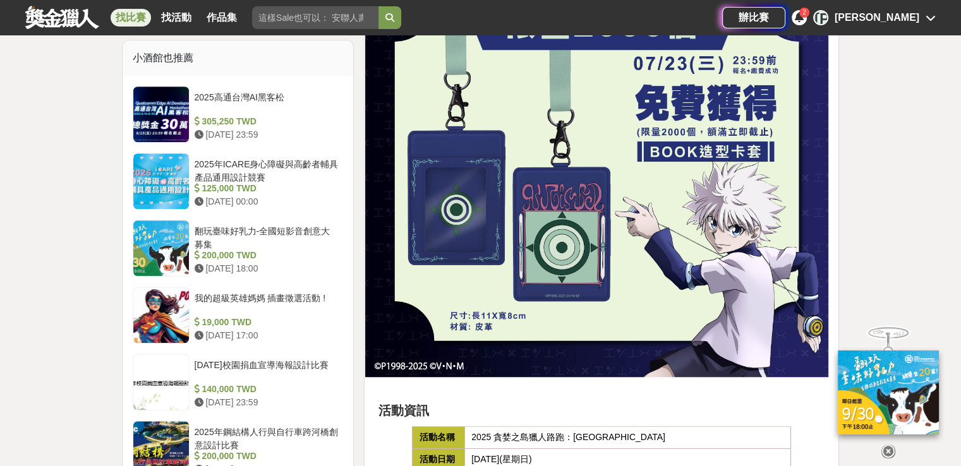
scroll to position [884, 0]
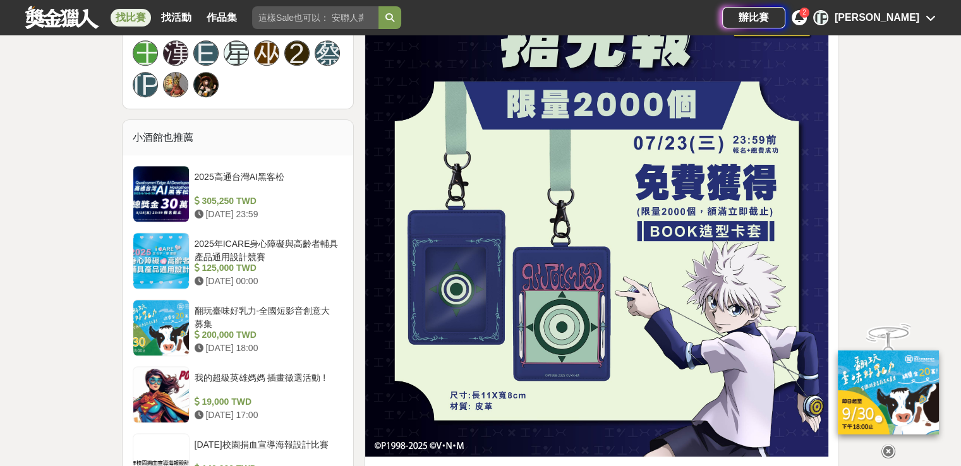
drag, startPoint x: 813, startPoint y: 452, endPoint x: 807, endPoint y: 450, distance: 6.8
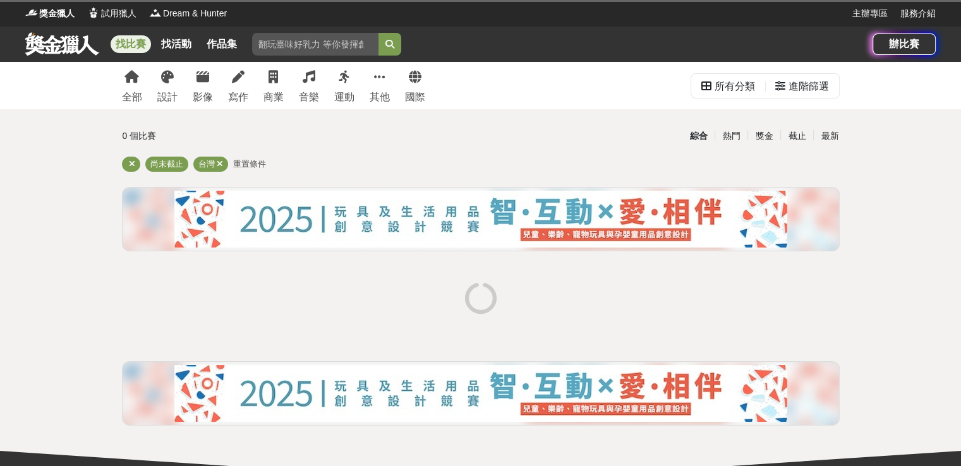
click at [115, 317] on div "0 個比賽 綜合 熱門 獎金 截止 最新 尚未截止 台灣 重置條件" at bounding box center [481, 279] width 738 height 311
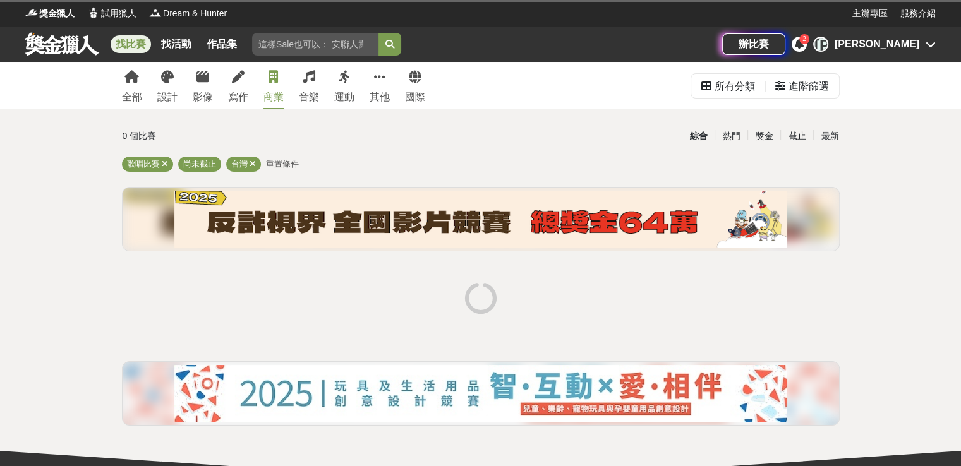
click at [263, 76] on link "商業" at bounding box center [273, 85] width 20 height 47
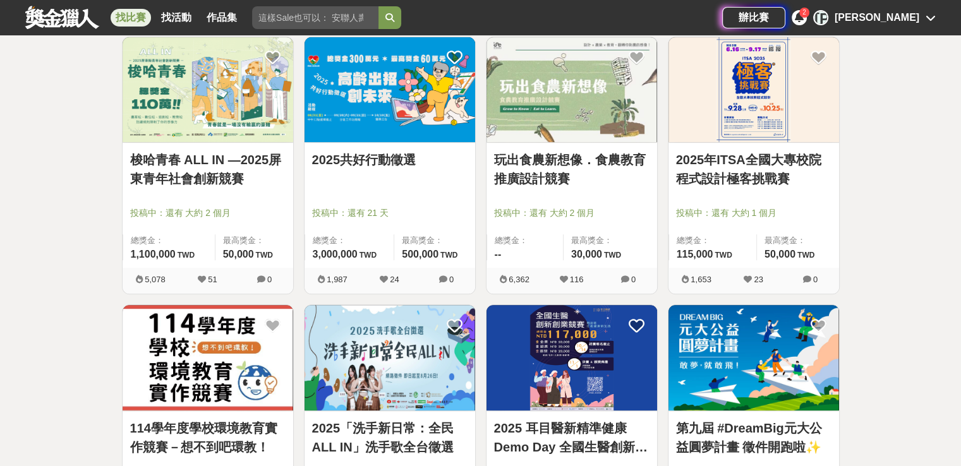
scroll to position [505, 0]
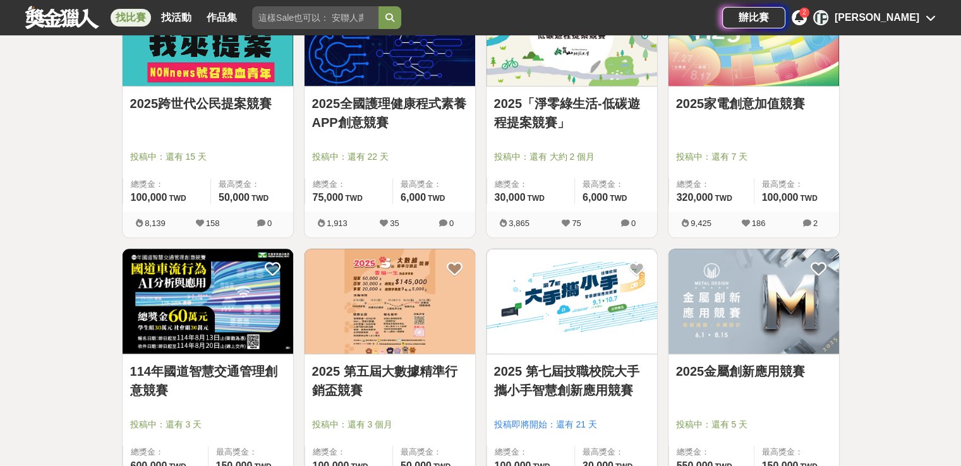
scroll to position [1200, 0]
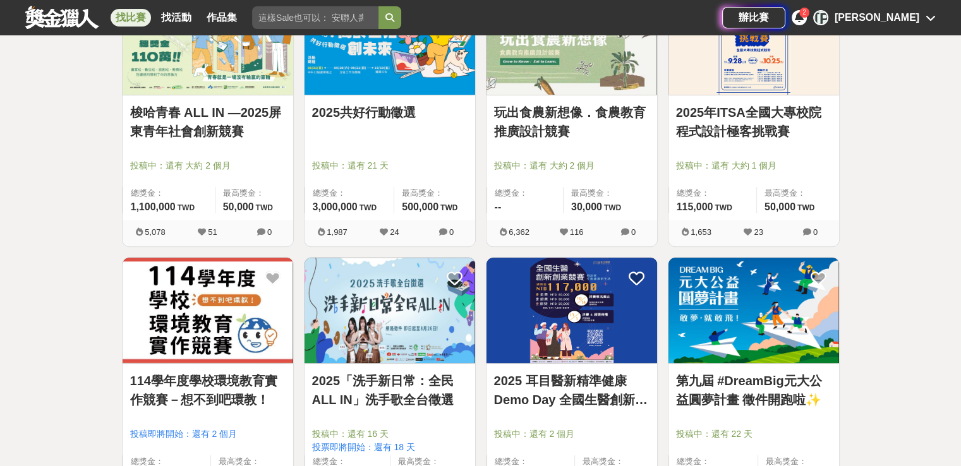
scroll to position [632, 0]
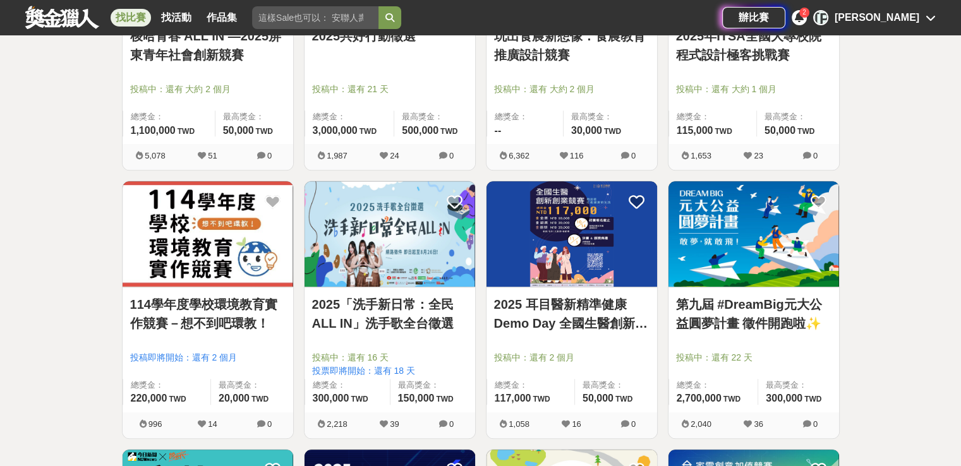
click at [227, 304] on link "114學年度學校環境教育實作競賽－想不到吧環教！" at bounding box center [207, 314] width 155 height 38
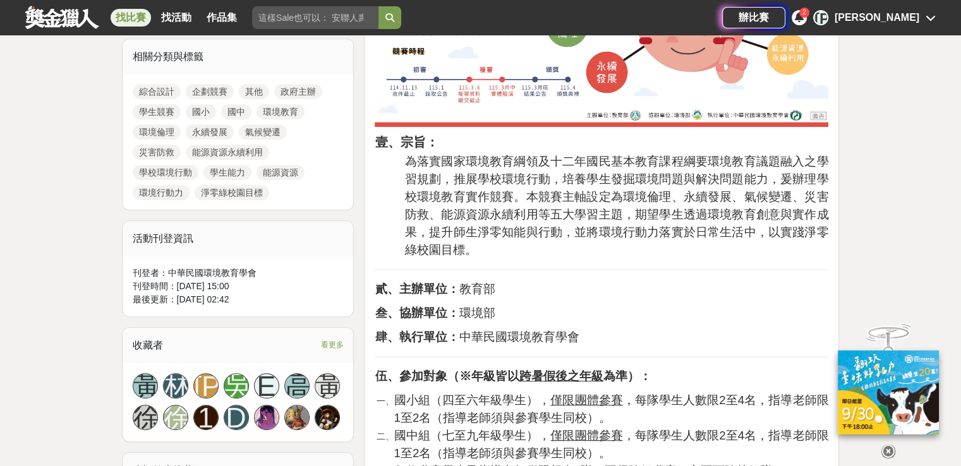
scroll to position [695, 0]
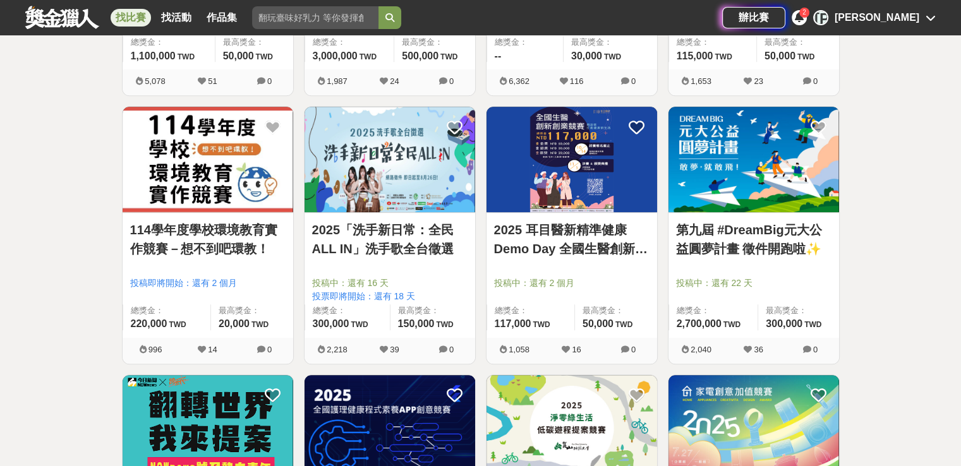
scroll to position [948, 0]
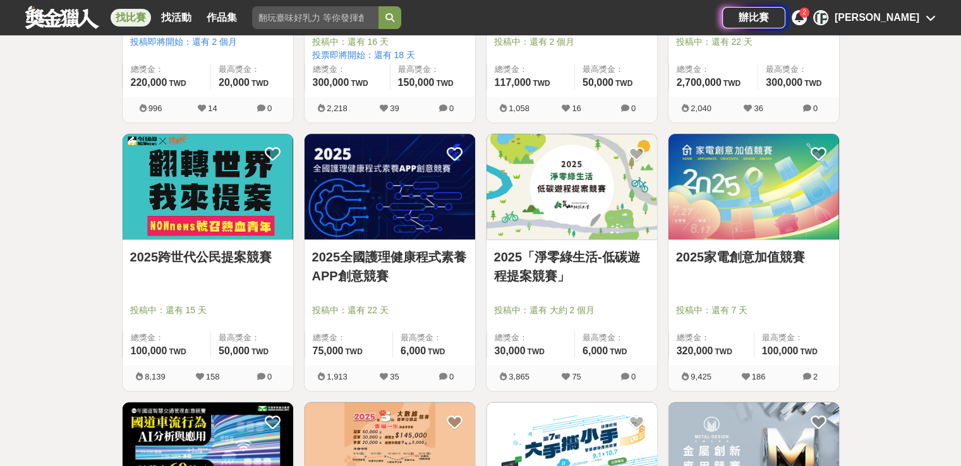
click at [427, 258] on link "2025全國護理健康程式素養APP創意競賽" at bounding box center [389, 267] width 155 height 38
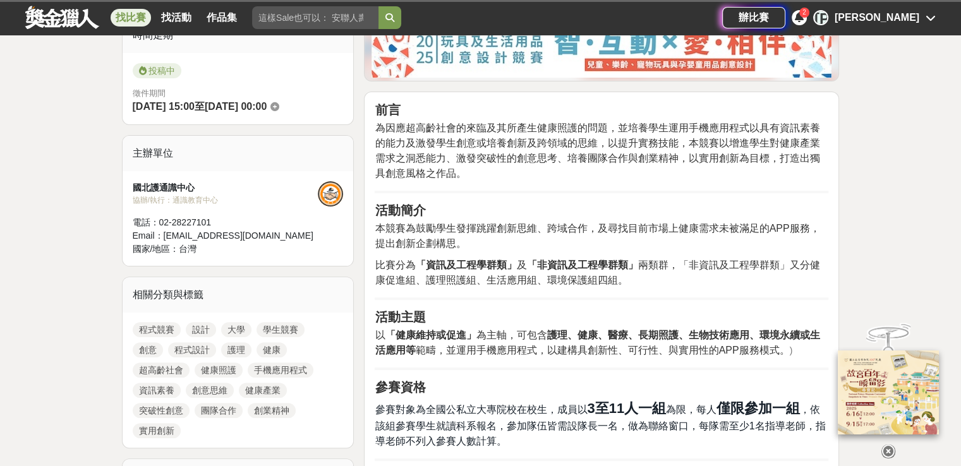
scroll to position [442, 0]
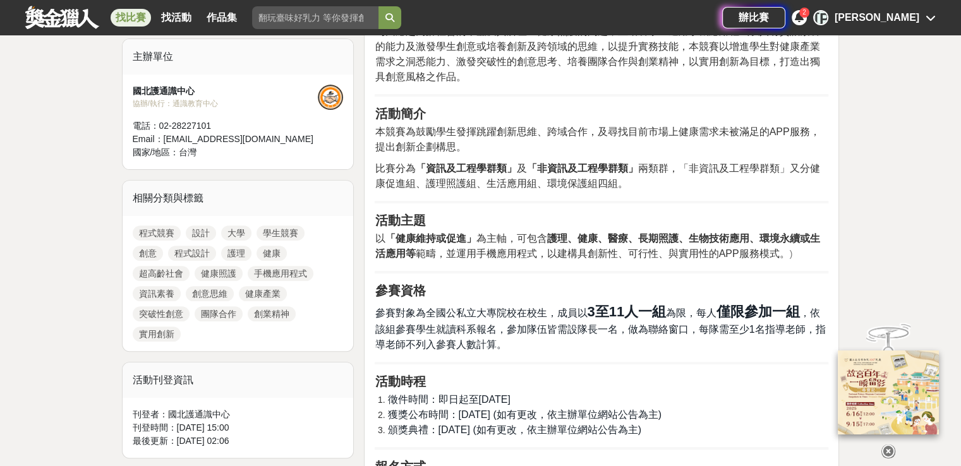
scroll to position [316, 0]
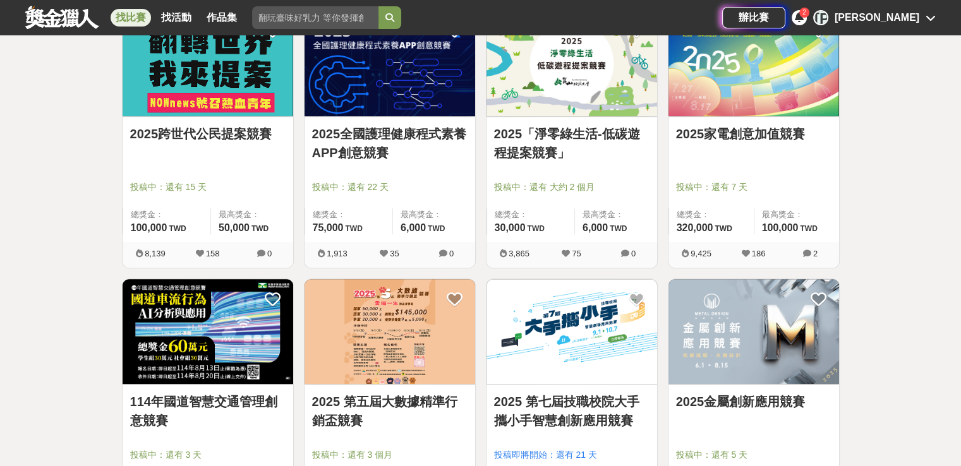
scroll to position [1074, 0]
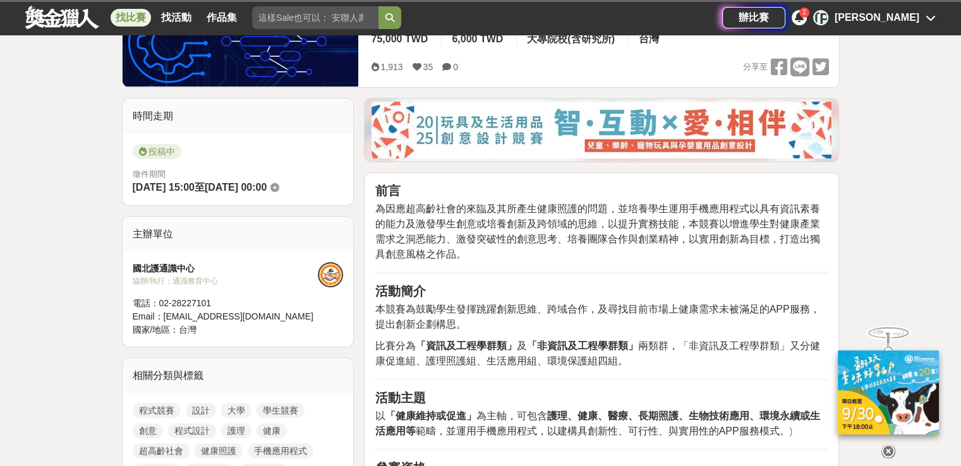
scroll to position [316, 0]
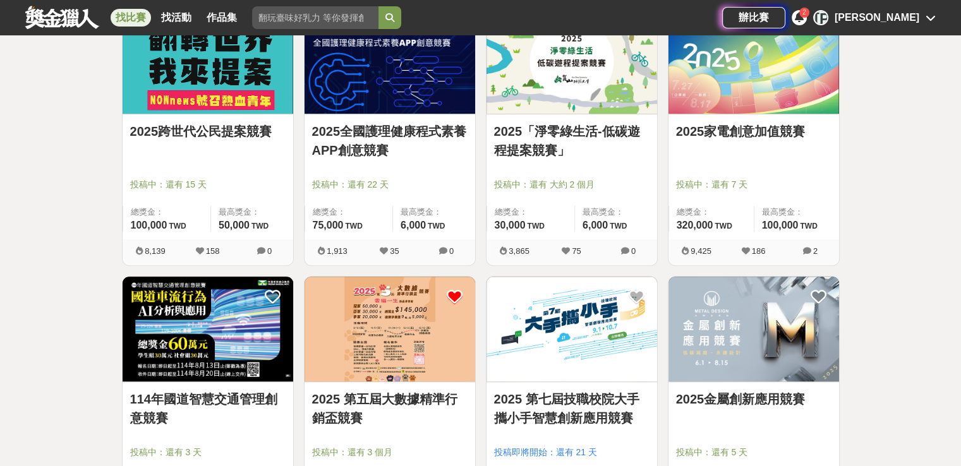
scroll to position [1074, 0]
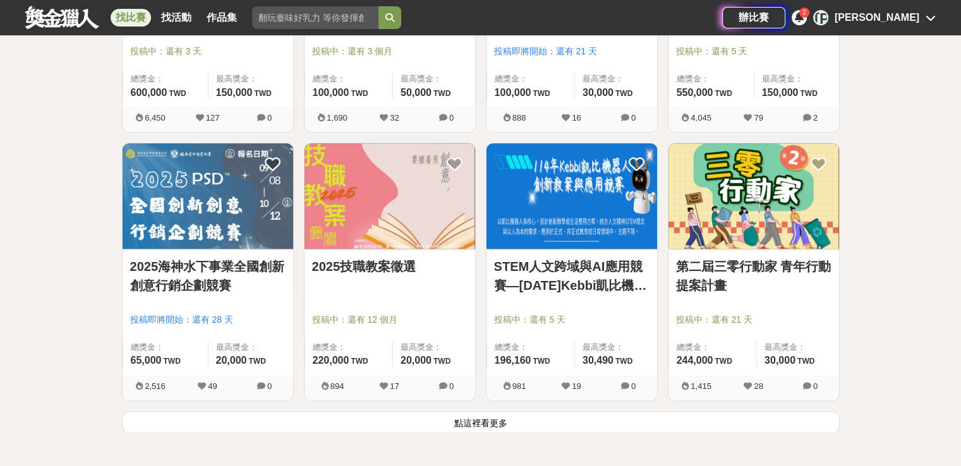
scroll to position [1579, 0]
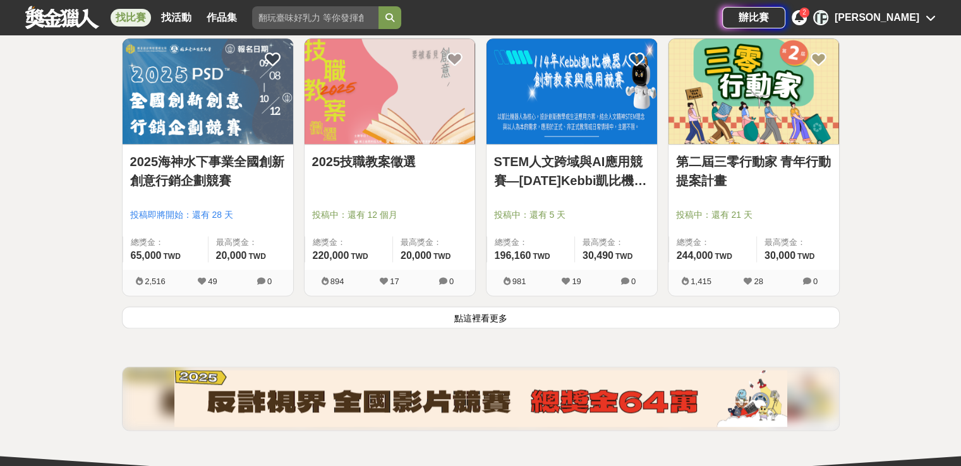
click at [524, 311] on button "點這裡看更多" at bounding box center [481, 317] width 718 height 22
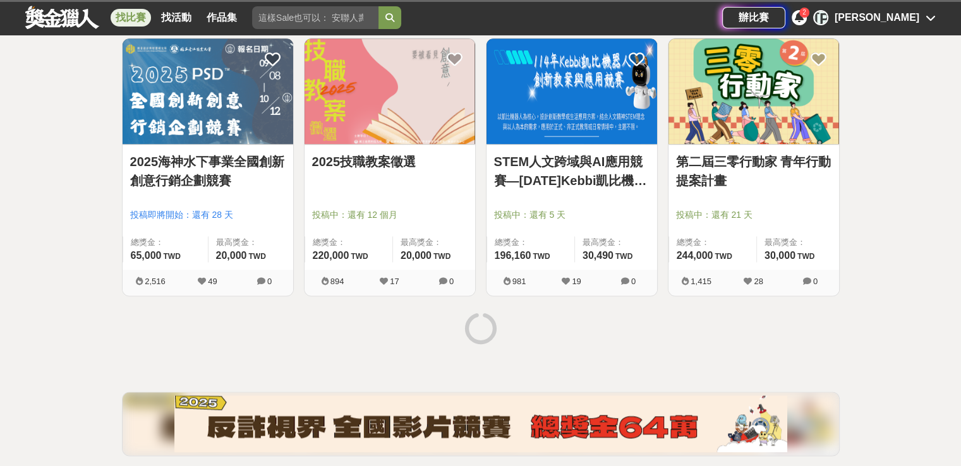
click at [414, 131] on img at bounding box center [389, 91] width 171 height 105
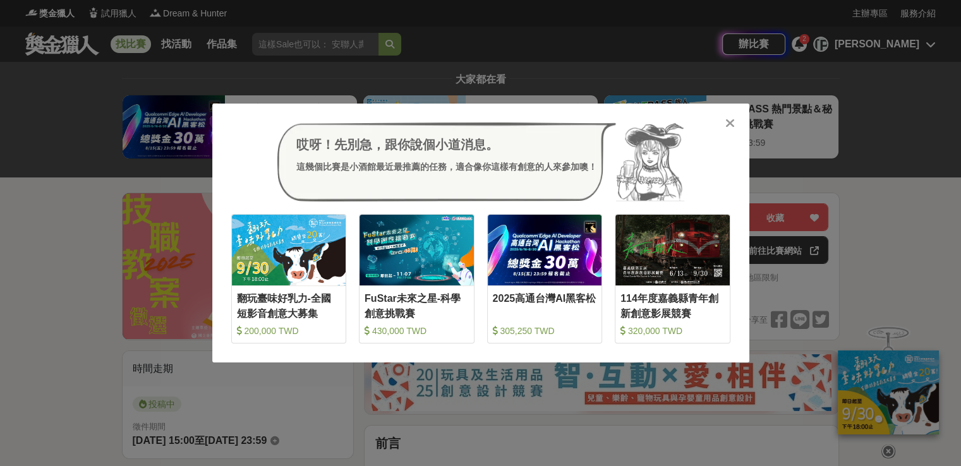
click at [852, 186] on div "哎呀！先別急，跟你說個小道消息。 這幾個比賽是小酒館最近最推薦的任務，適合像你這樣有創意的人來參加噢！ 收藏 翻玩臺味好乳力-全國短影音創意大募集 200,0…" at bounding box center [480, 233] width 961 height 466
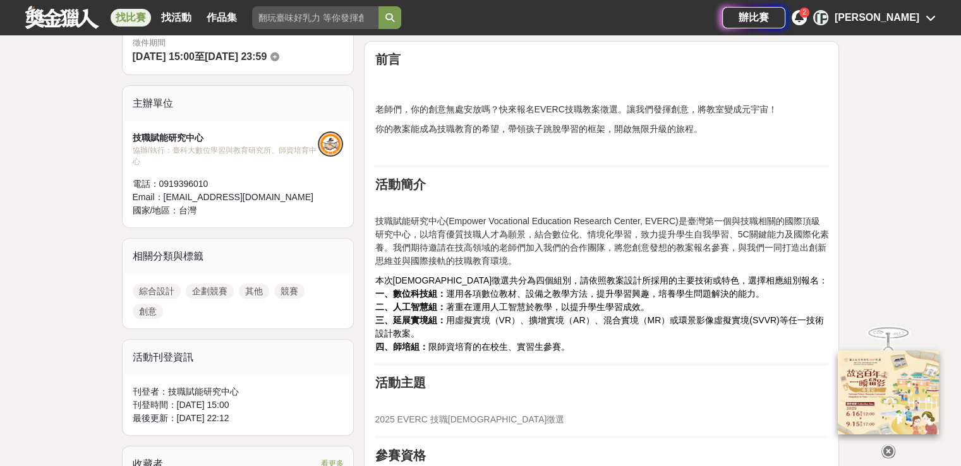
scroll to position [316, 0]
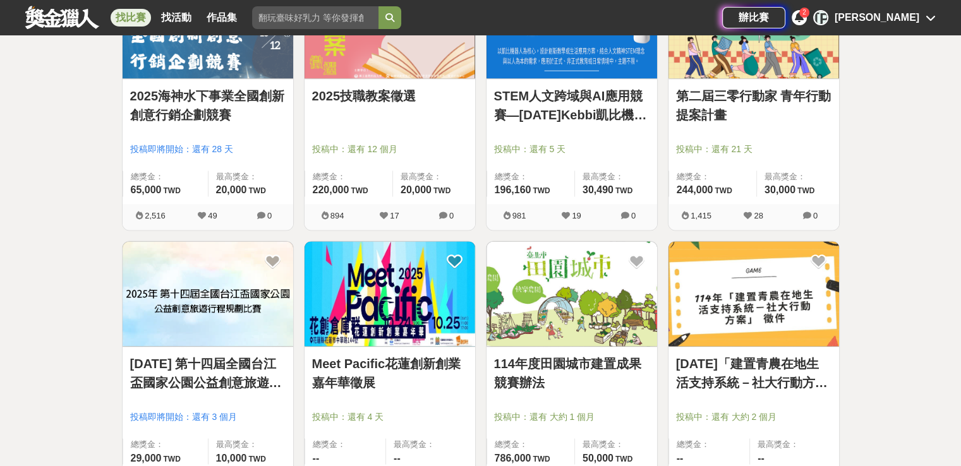
scroll to position [1769, 0]
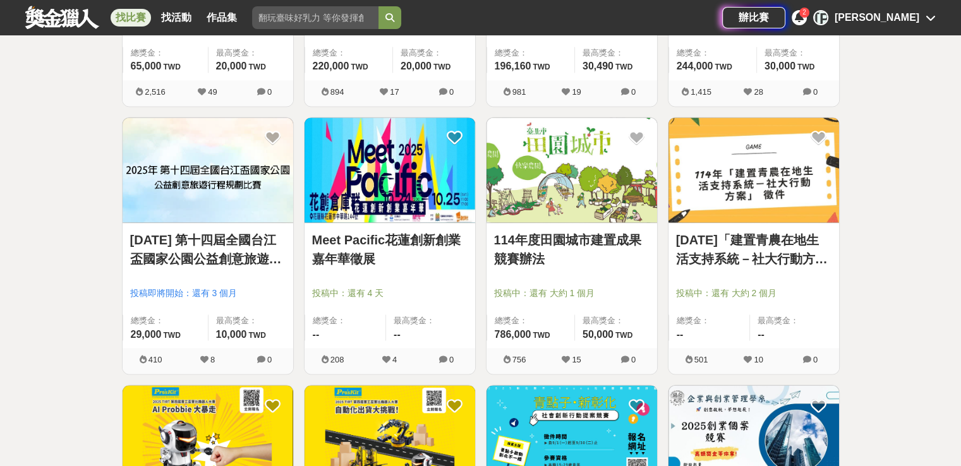
click at [23, 274] on div "全部 設計 影像 寫作 商業 音樂 運動 其他 國際 所有分類 進階篩選 54 個比賽 綜合 熱門 獎金 截止 最新 企劃競賽 創業競賽 程式競賽 尚未截止 …" at bounding box center [480, 100] width 961 height 3614
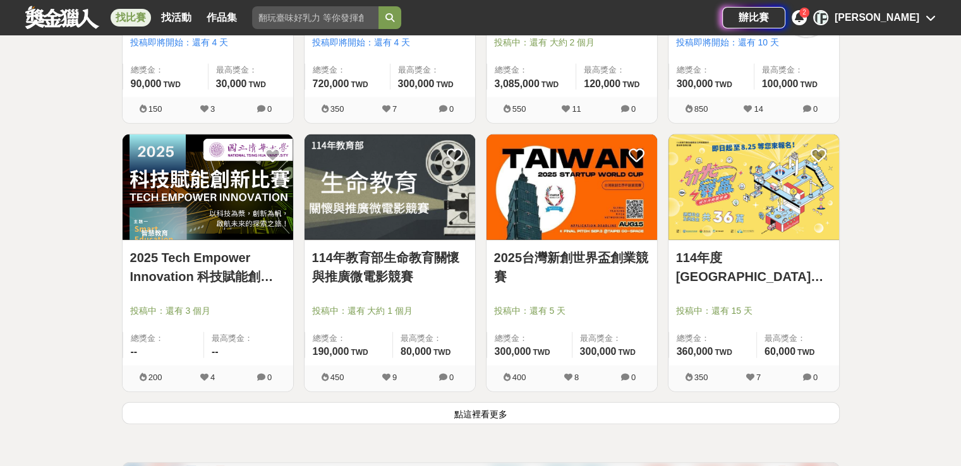
scroll to position [3102, 0]
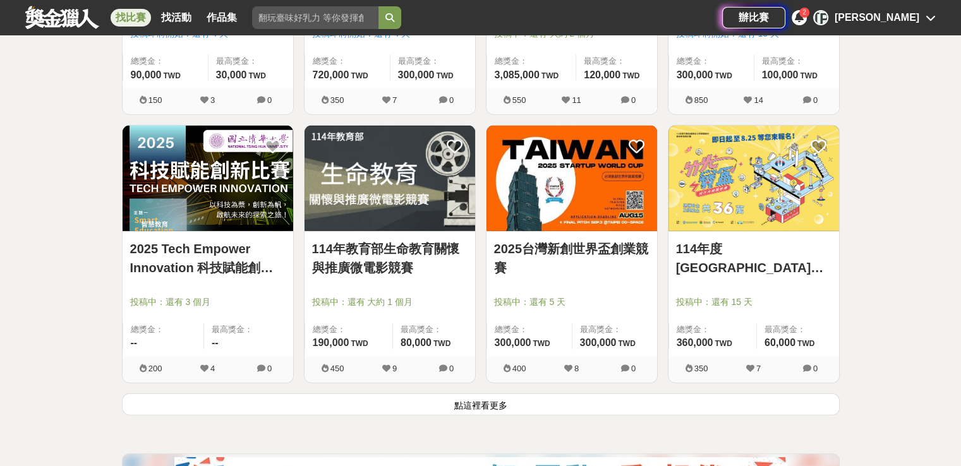
click at [453, 403] on button "點這裡看更多" at bounding box center [481, 405] width 718 height 22
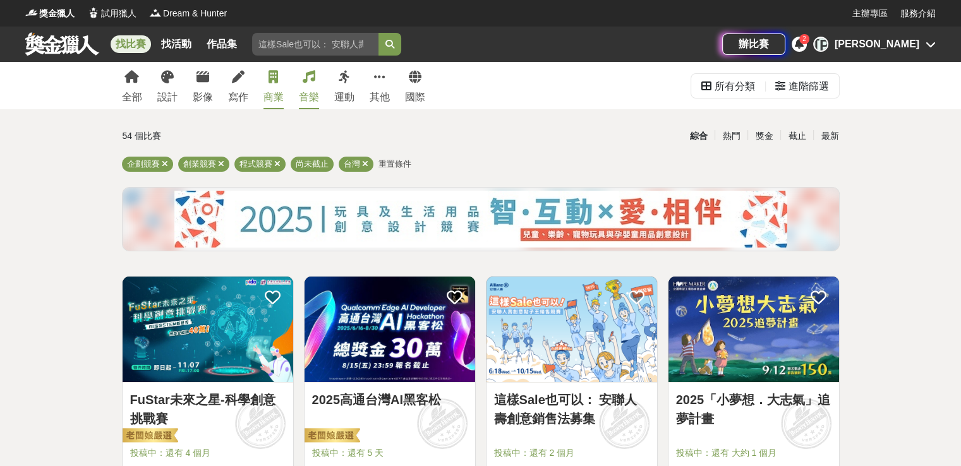
click at [309, 84] on link "音樂" at bounding box center [309, 85] width 20 height 47
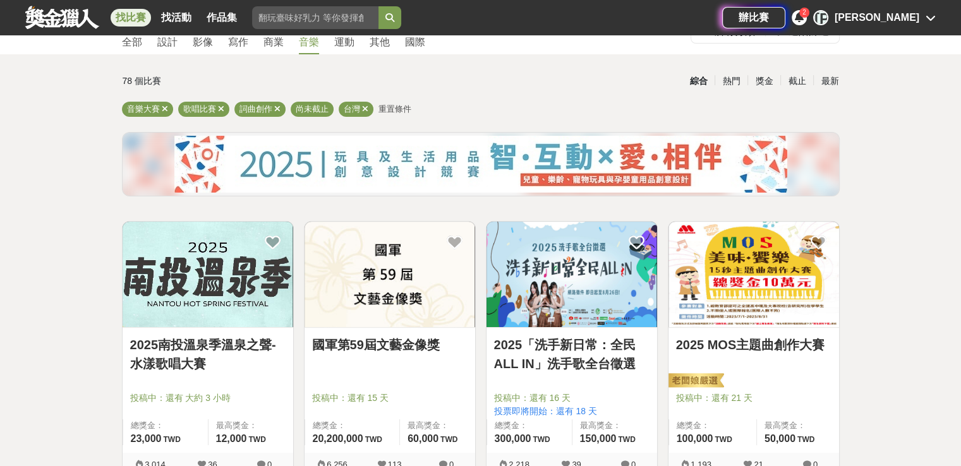
scroll to position [190, 0]
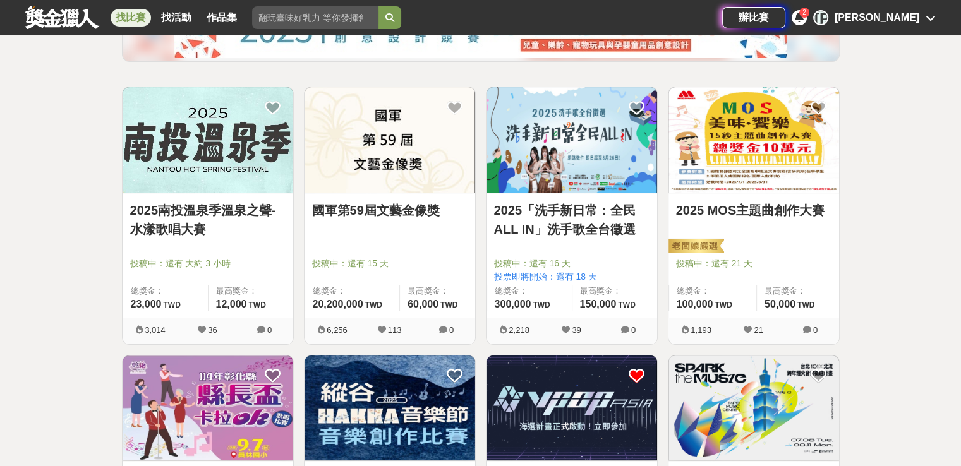
click at [592, 225] on link "2025「洗手新日常：全民 ALL IN」洗手歌全台徵選" at bounding box center [571, 220] width 155 height 38
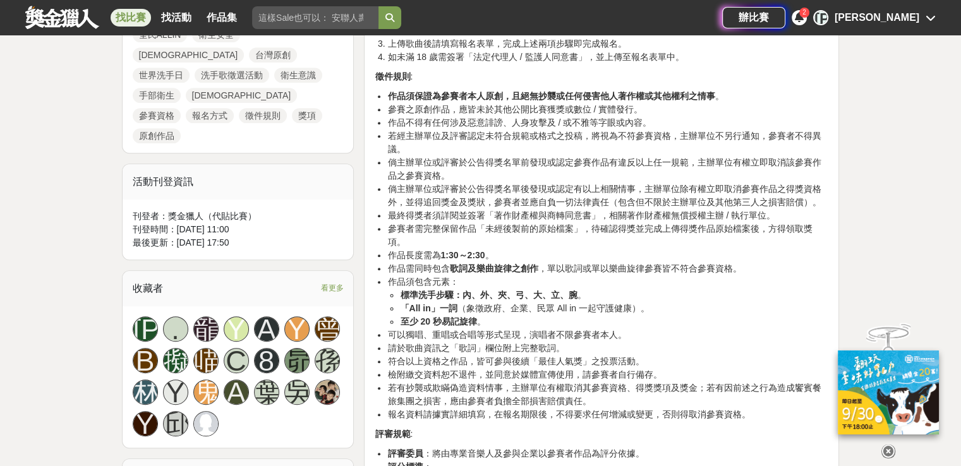
scroll to position [758, 0]
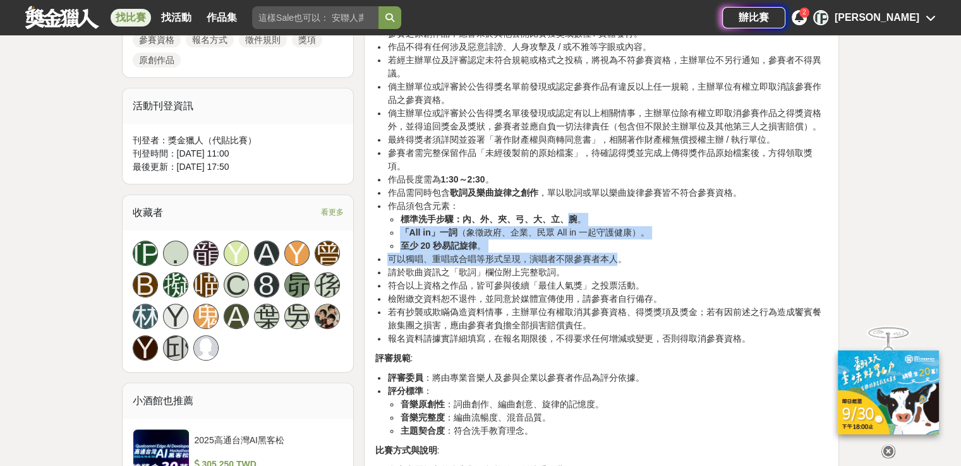
drag, startPoint x: 572, startPoint y: 202, endPoint x: 621, endPoint y: 247, distance: 66.6
click at [621, 247] on ul "作品須保證為參賽者本人原創，且絕無抄襲或任何侵害他人著作權或其他權利之情事 。 參賽之原創作品，應皆未於其他公開比賽獲獎或數位 / 實體發行。 作品不得有任何…" at bounding box center [602, 180] width 454 height 332
click at [621, 253] on li "可以獨唱、重唱或合唱等形式呈現，演唱者不限參賽者本人。" at bounding box center [607, 259] width 441 height 13
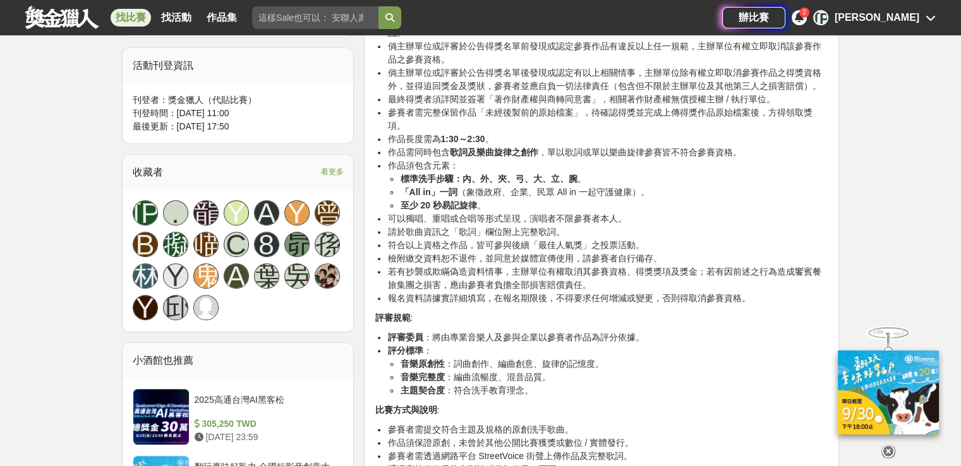
scroll to position [821, 0]
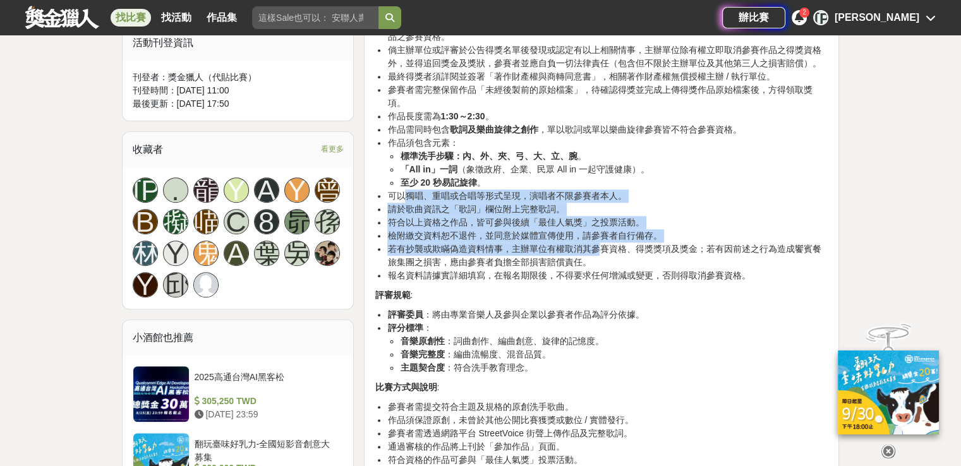
drag, startPoint x: 402, startPoint y: 179, endPoint x: 601, endPoint y: 231, distance: 206.1
click at [601, 231] on ul "作品須保證為參賽者本人原創，且絕無抄襲或任何侵害他人著作權或其他權利之情事 。 參賽之原創作品，應皆未於其他公開比賽獲獎或數位 / 實體發行。 作品不得有任何…" at bounding box center [602, 117] width 454 height 332
click at [618, 203] on li "請於歌曲資訊之「歌詞」欄位附上完整歌詞。" at bounding box center [607, 209] width 441 height 13
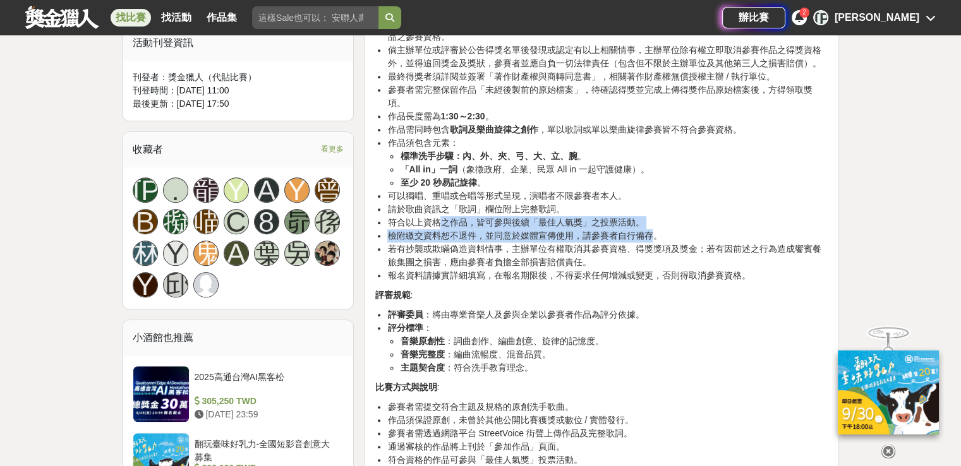
drag, startPoint x: 442, startPoint y: 212, endPoint x: 657, endPoint y: 220, distance: 215.0
click at [657, 220] on ul "作品須保證為參賽者本人原創，且絕無抄襲或任何侵害他人著作權或其他權利之情事 。 參賽之原創作品，應皆未於其他公開比賽獲獎或數位 / 實體發行。 作品不得有任何…" at bounding box center [602, 117] width 454 height 332
click at [657, 229] on li "檢附繳交資料恕不退件，並同意於媒體宣傳使用，請參賽者自行備存。" at bounding box center [607, 235] width 441 height 13
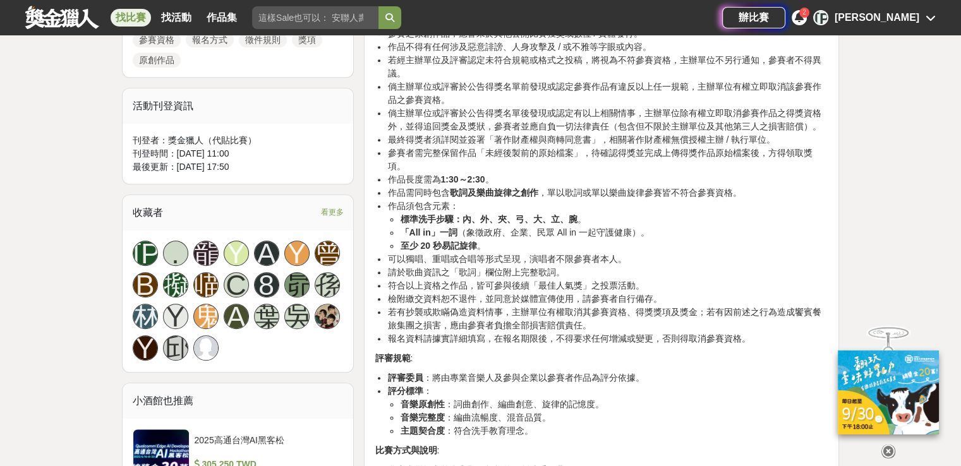
scroll to position [695, 0]
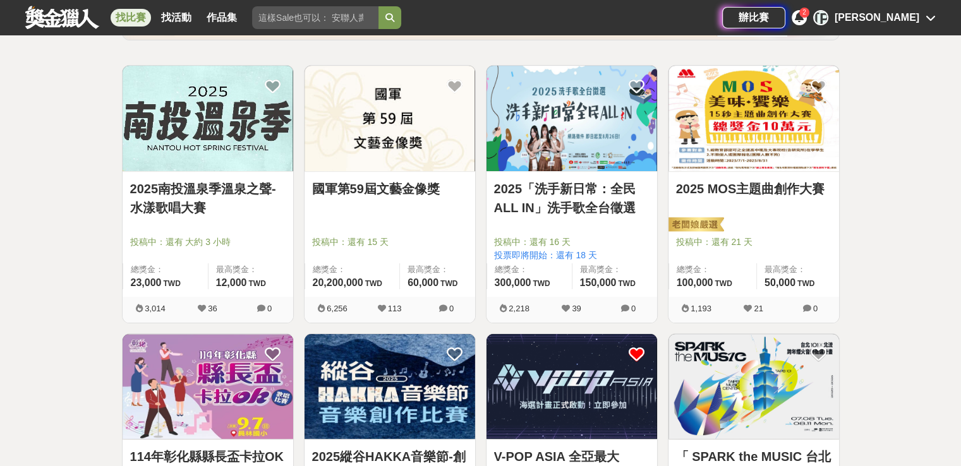
scroll to position [190, 0]
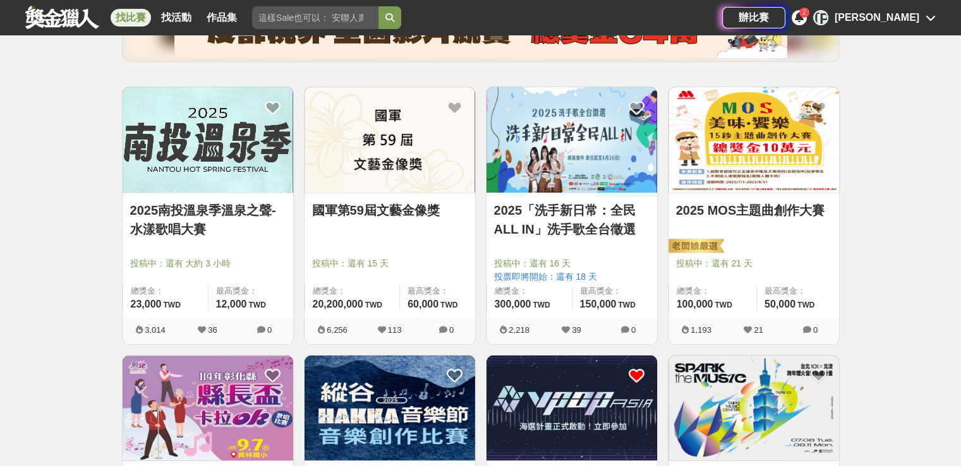
click at [787, 203] on link "2025 MOS主題曲創作大賽" at bounding box center [753, 210] width 155 height 19
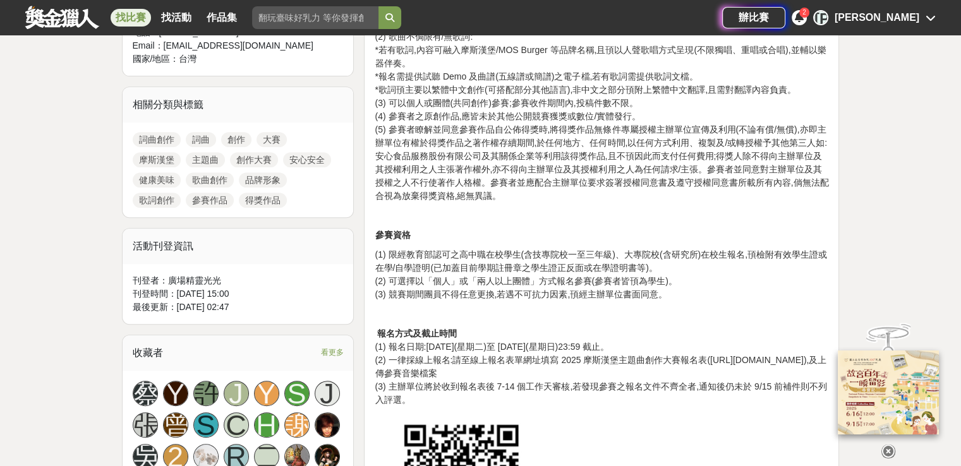
scroll to position [632, 0]
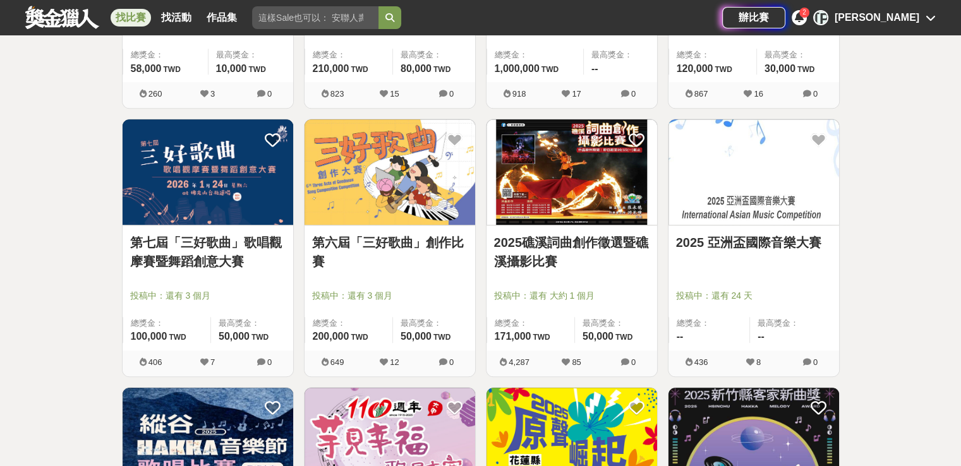
scroll to position [695, 0]
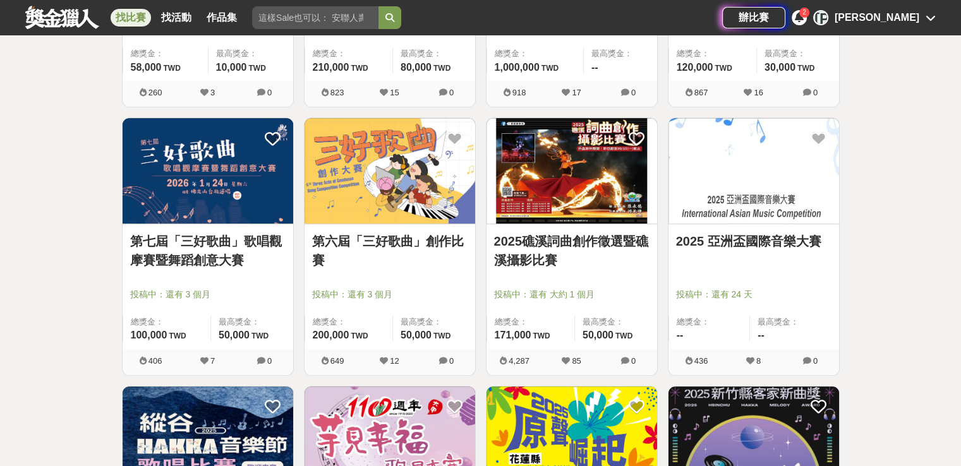
click at [217, 238] on link "第七屆「三好歌曲」歌唱觀摩賽暨舞蹈創意大賽" at bounding box center [207, 251] width 155 height 38
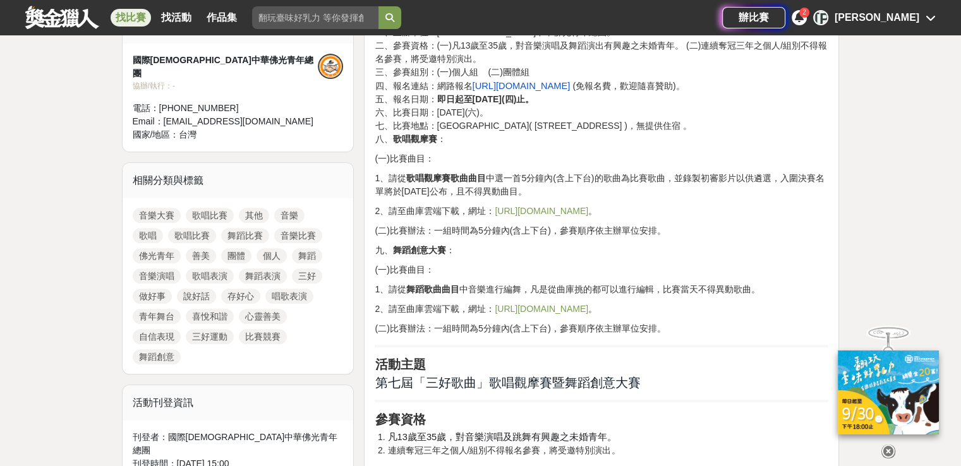
scroll to position [569, 0]
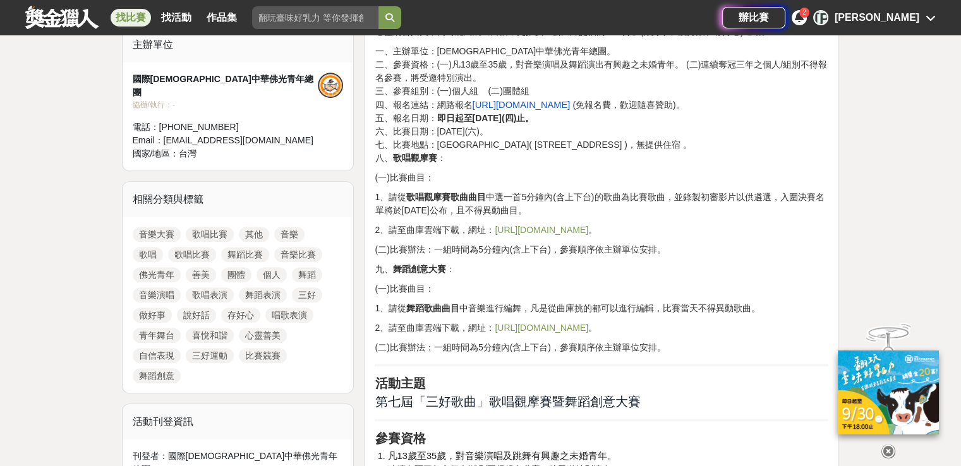
click at [12, 1] on div "找比賽 找活動 作品集 辦比賽 2 楊 楊宇崴" at bounding box center [480, 17] width 961 height 35
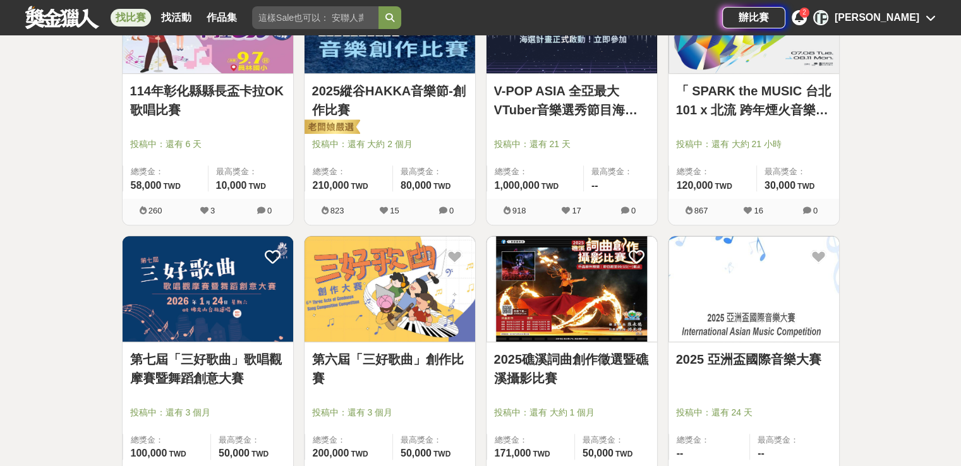
scroll to position [632, 0]
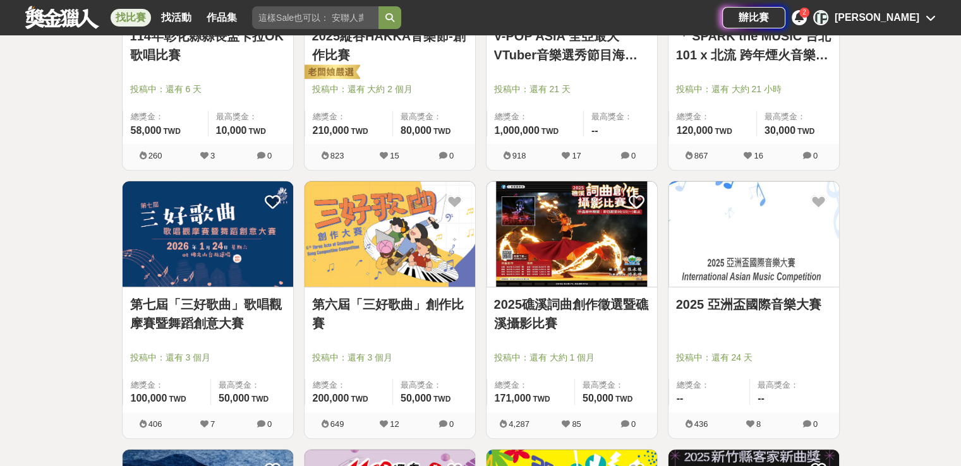
click at [401, 268] on img at bounding box center [389, 233] width 171 height 105
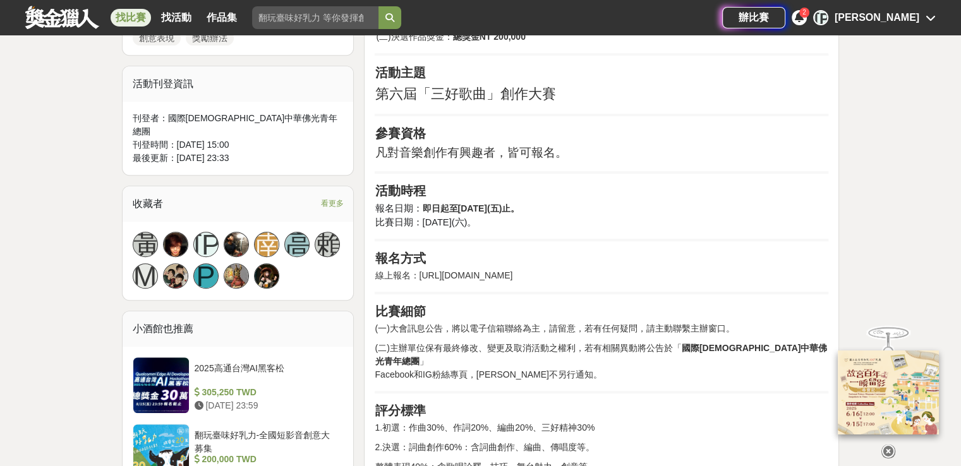
scroll to position [821, 0]
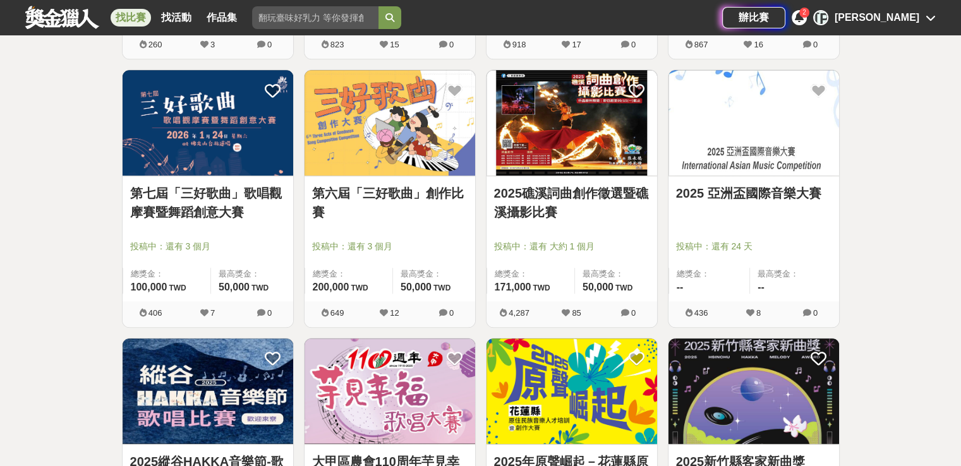
scroll to position [758, 0]
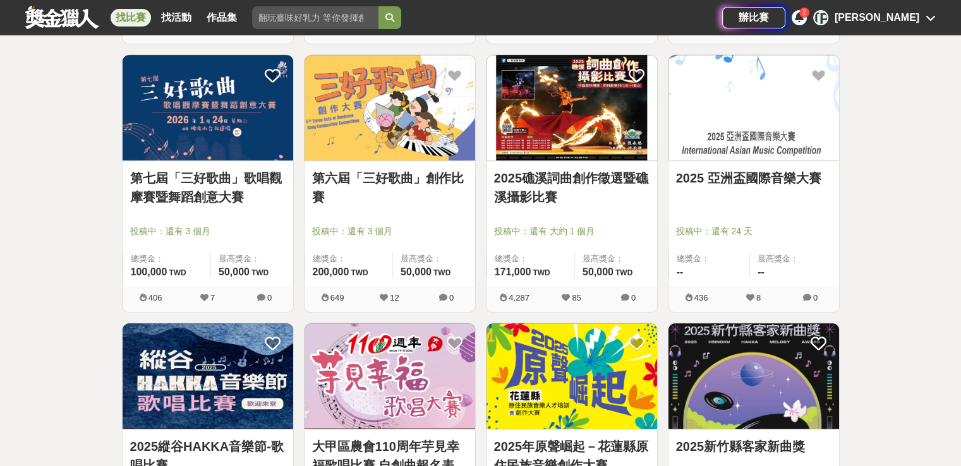
click at [931, 238] on div "全部 設計 影像 寫作 商業 音樂 運動 其他 國際 所有分類 進階篩選 78 個比賽 綜合 熱門 獎金 截止 最新 音樂大賽 歌唱比賽 詞曲創作 尚未截止 …" at bounding box center [480, 306] width 961 height 2004
click at [576, 189] on link "2025礁溪詞曲創作徵選暨礁溪攝影比賽" at bounding box center [571, 188] width 155 height 38
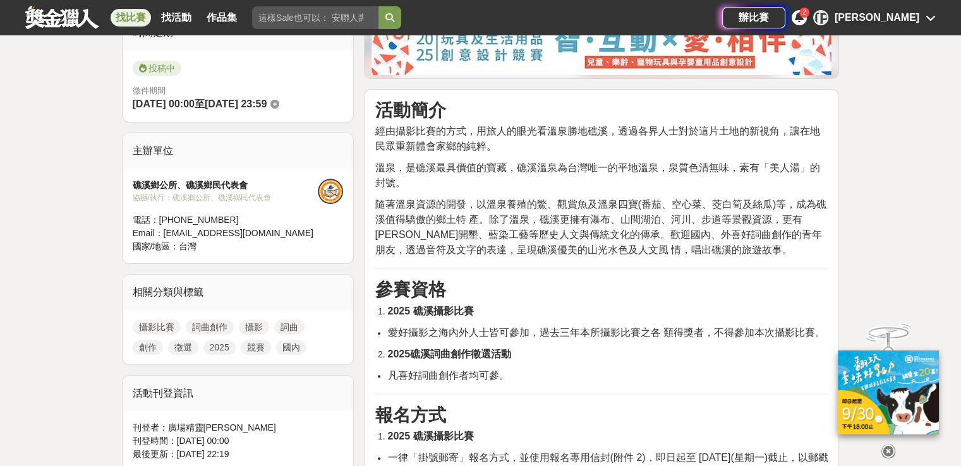
scroll to position [316, 0]
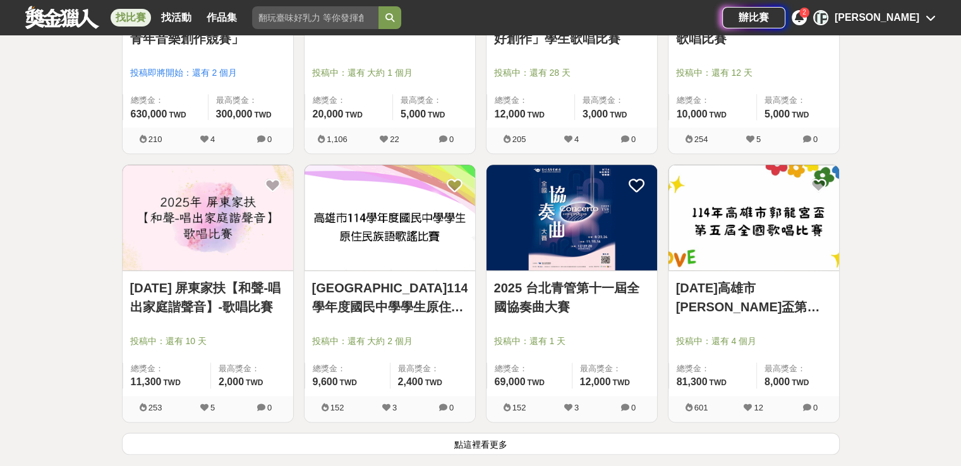
scroll to position [1516, 0]
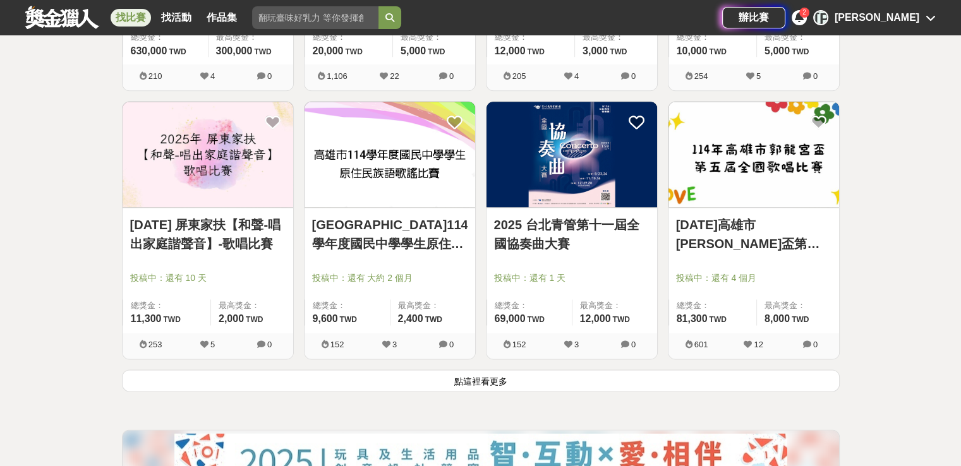
click at [539, 375] on button "點這裡看更多" at bounding box center [481, 381] width 718 height 22
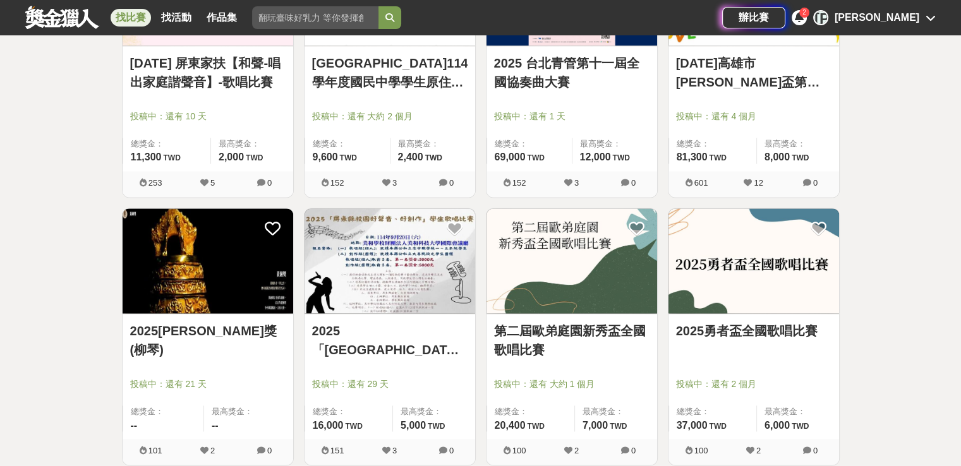
scroll to position [1769, 0]
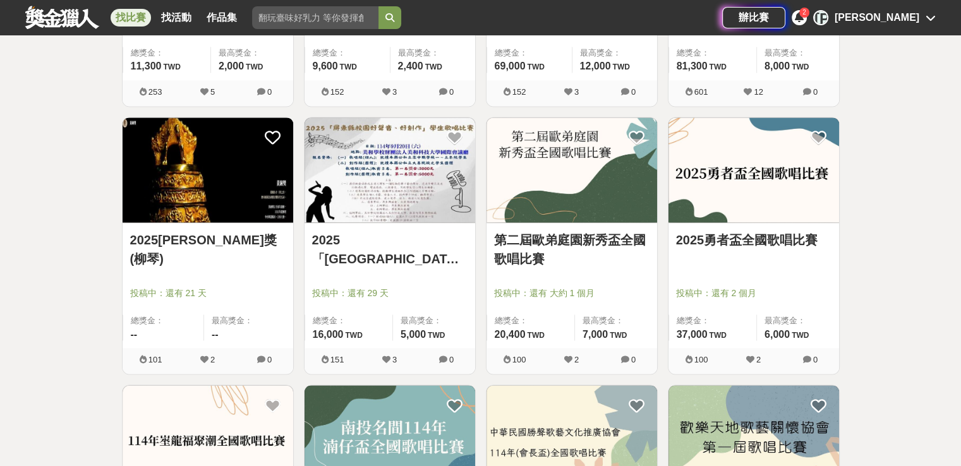
click at [918, 242] on div "全部 設計 影像 寫作 商業 音樂 運動 其他 國際 所有分類 進階篩選 78 個比賽 綜合 熱門 獎金 截止 最新 音樂大賽 歌唱比賽 詞曲創作 尚未截止 …" at bounding box center [480, 100] width 961 height 3614
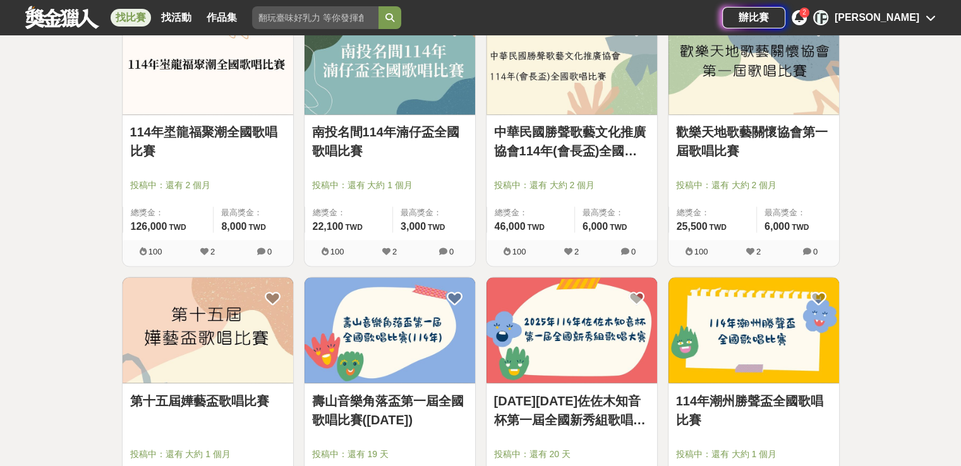
scroll to position [2148, 0]
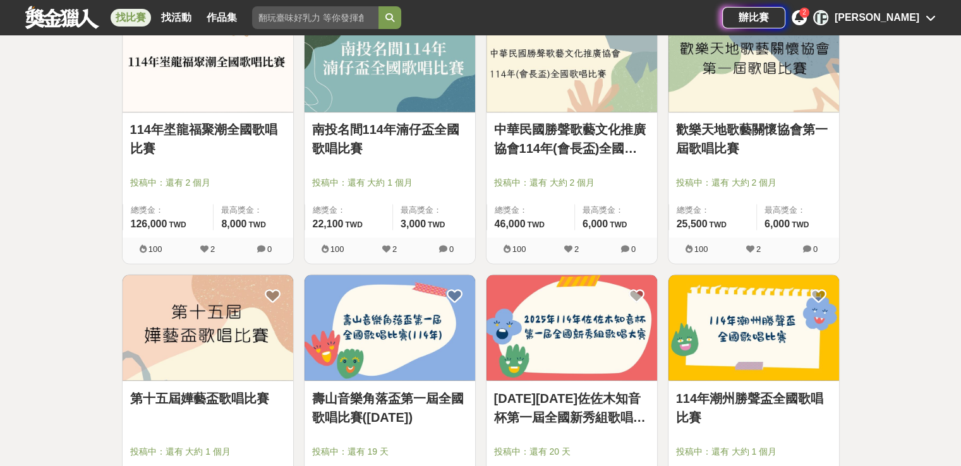
click at [219, 313] on img at bounding box center [208, 327] width 171 height 105
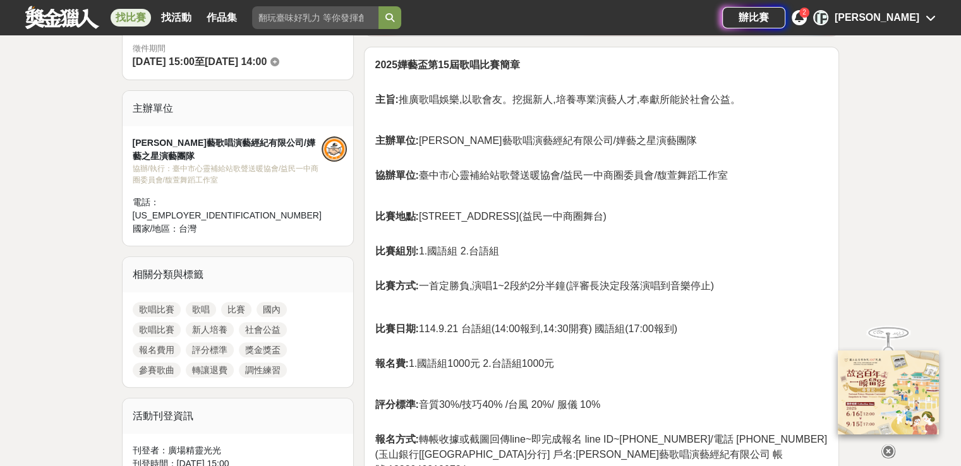
scroll to position [379, 0]
drag, startPoint x: 447, startPoint y: 287, endPoint x: 588, endPoint y: 286, distance: 141.5
click at [588, 286] on span "比賽方式: 一首定勝負,演唱1~2段約2分半鐘(評審長決定段落演唱到音樂停止)" at bounding box center [544, 285] width 339 height 11
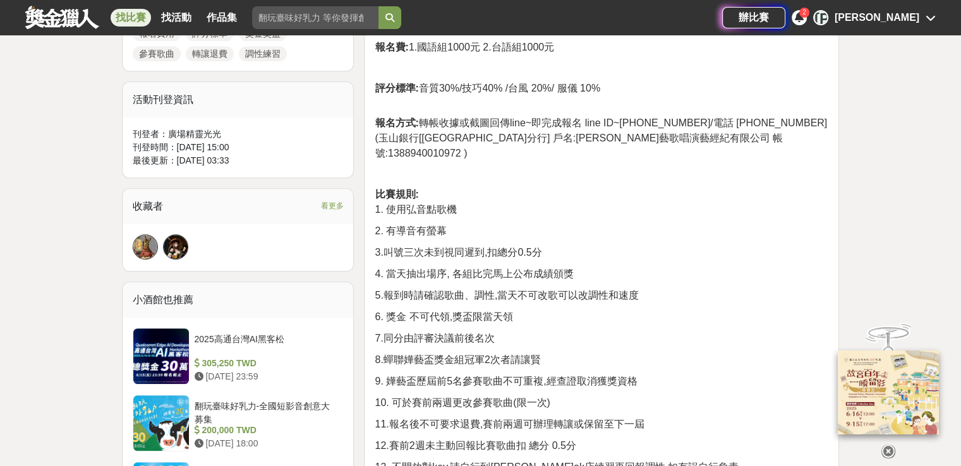
scroll to position [1137, 0]
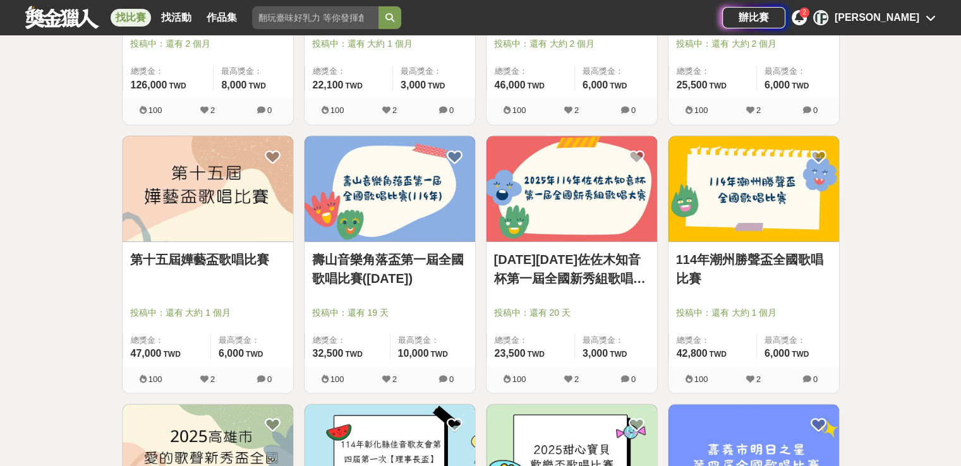
scroll to position [2337, 0]
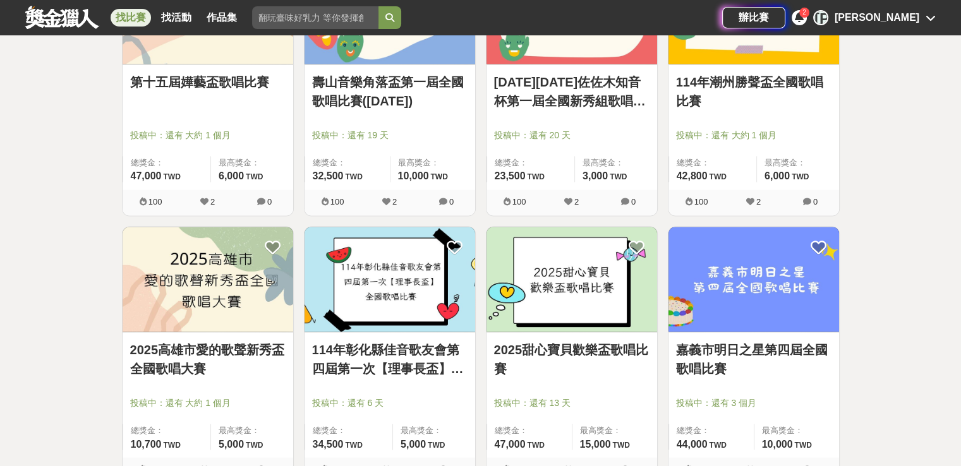
scroll to position [2590, 0]
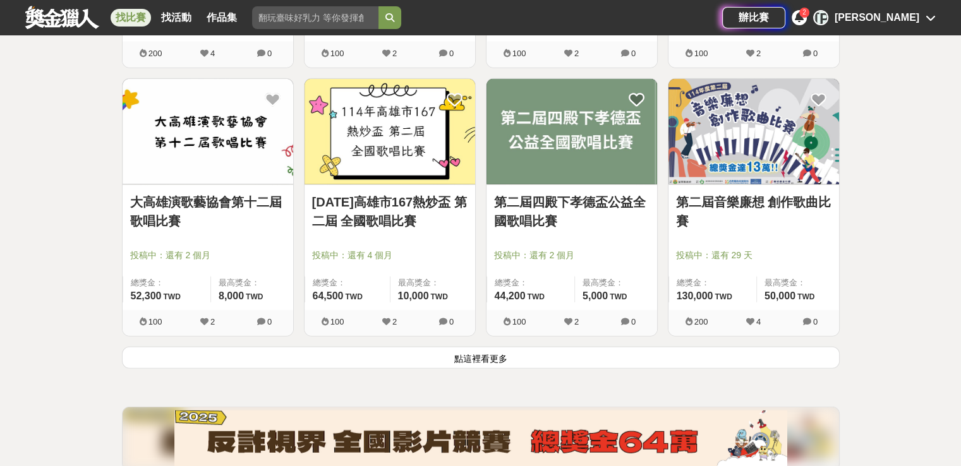
scroll to position [3285, 0]
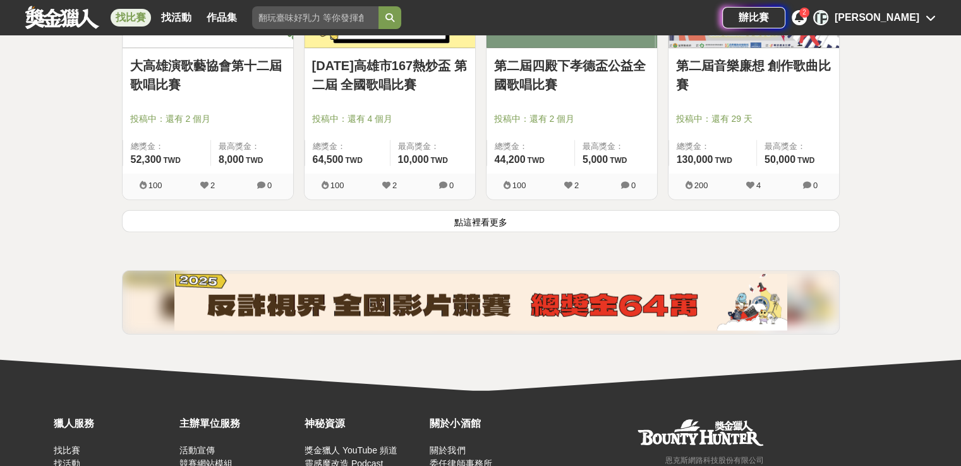
click at [531, 220] on button "點這裡看更多" at bounding box center [481, 221] width 718 height 22
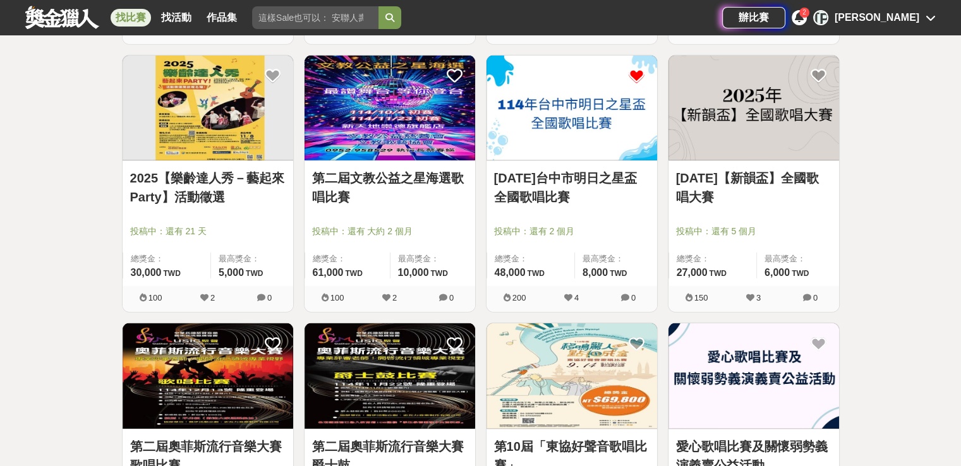
scroll to position [3538, 0]
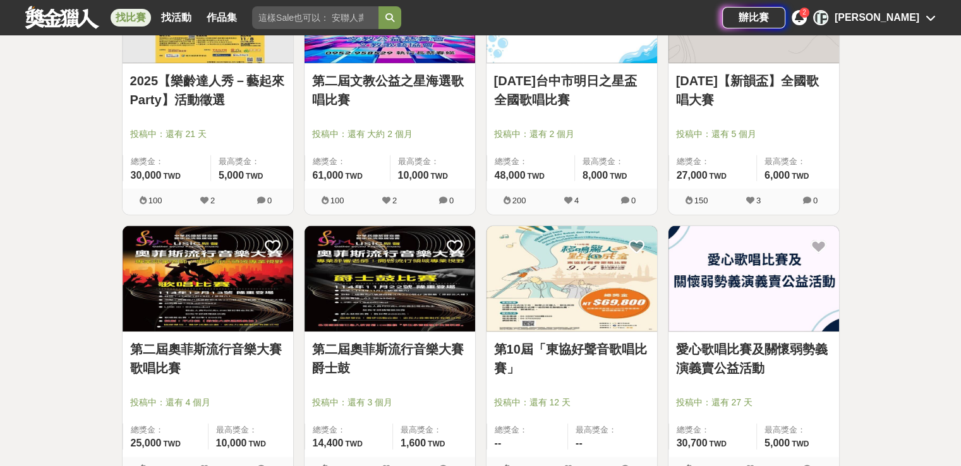
click at [231, 340] on link "第二屆奧菲斯流行音樂大賽歌唱比賽" at bounding box center [207, 359] width 155 height 38
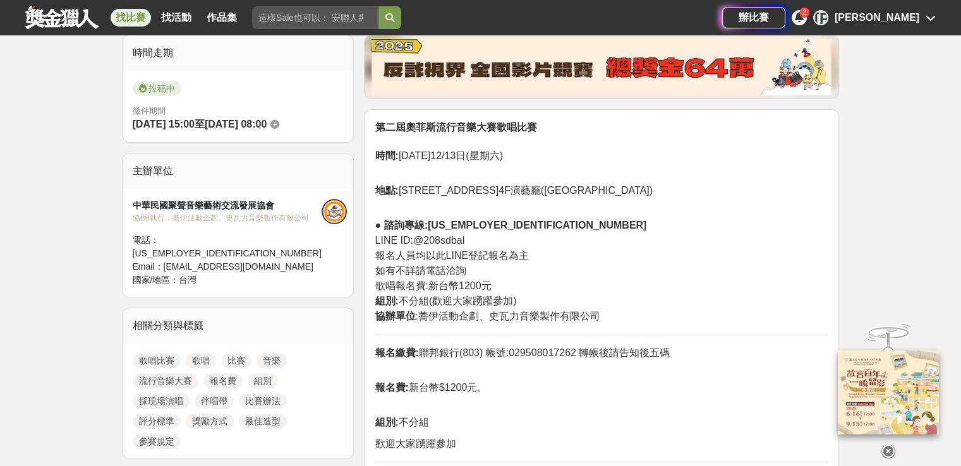
scroll to position [695, 0]
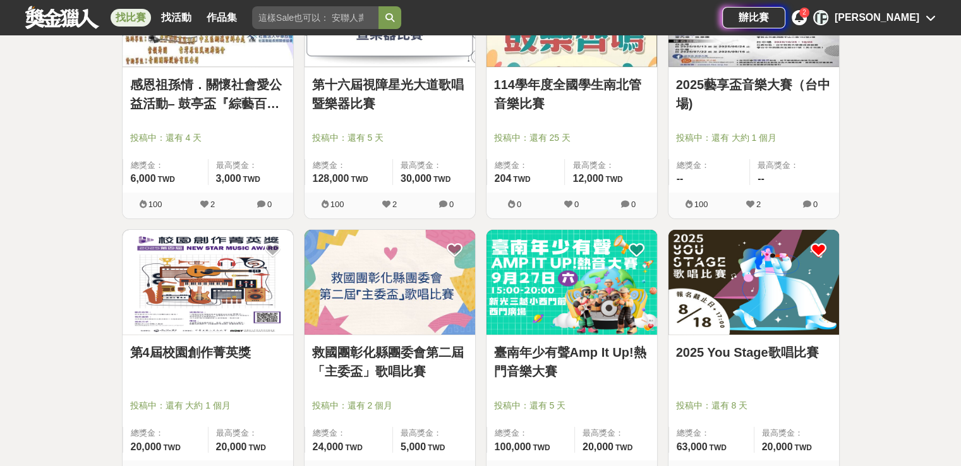
scroll to position [3980, 0]
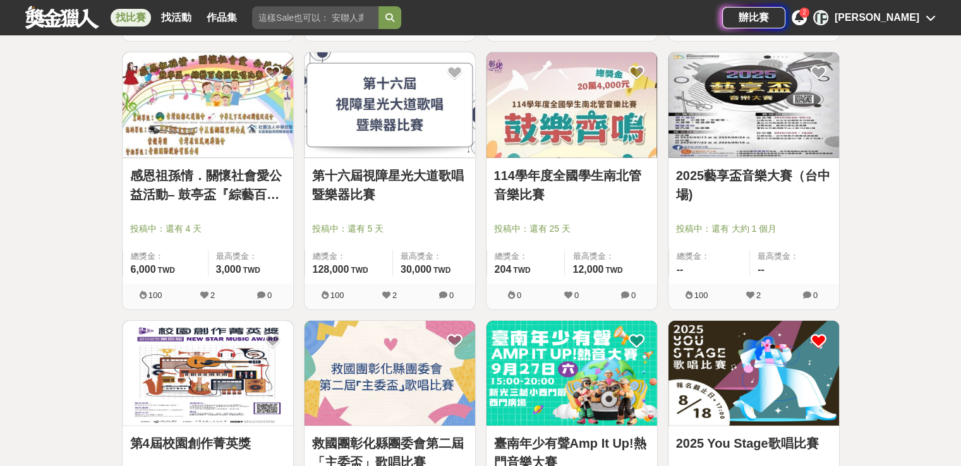
click at [739, 181] on link "2025藝享盃音樂大賽（台中場)" at bounding box center [753, 185] width 155 height 38
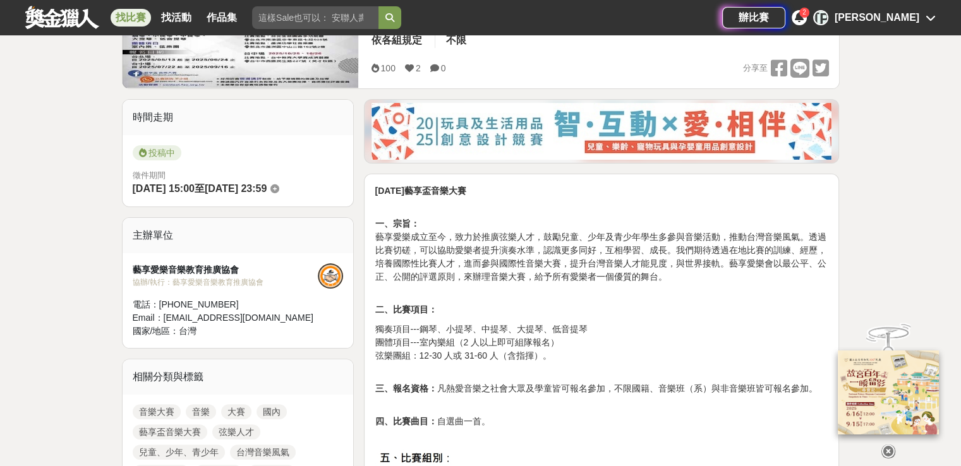
scroll to position [63, 0]
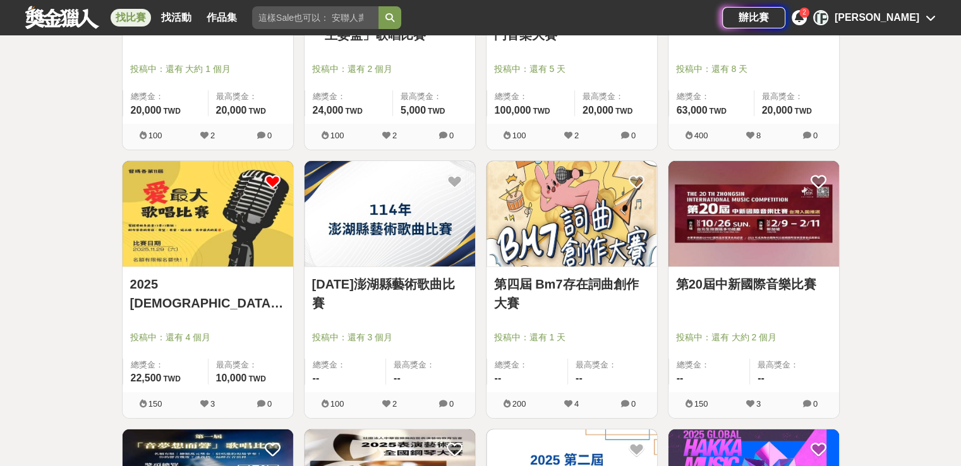
scroll to position [4422, 0]
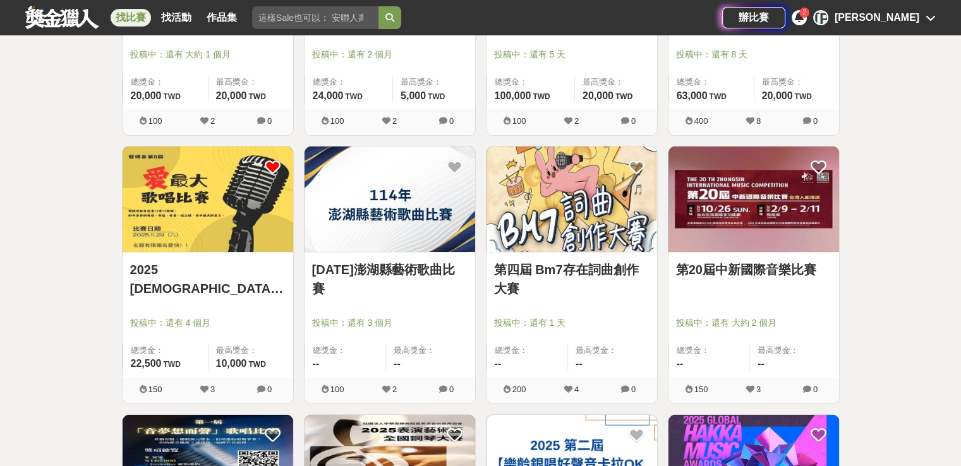
click at [256, 243] on img at bounding box center [208, 199] width 171 height 105
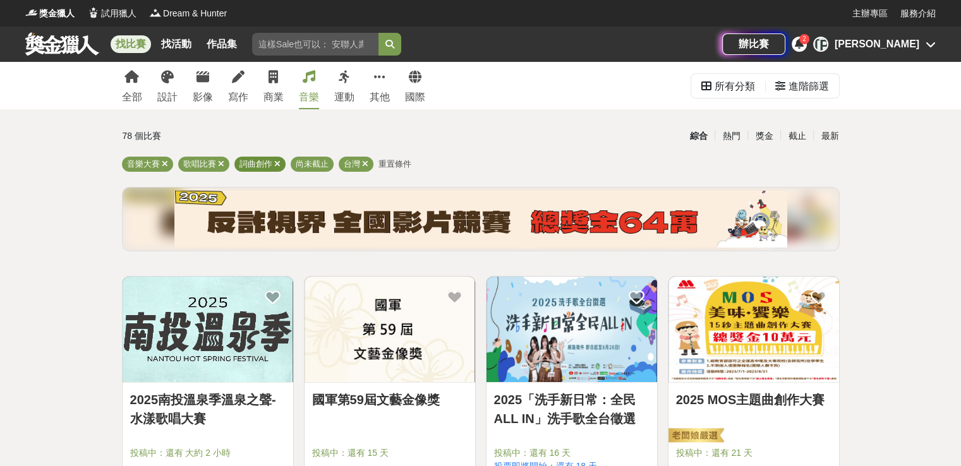
click at [277, 165] on icon at bounding box center [277, 164] width 6 height 8
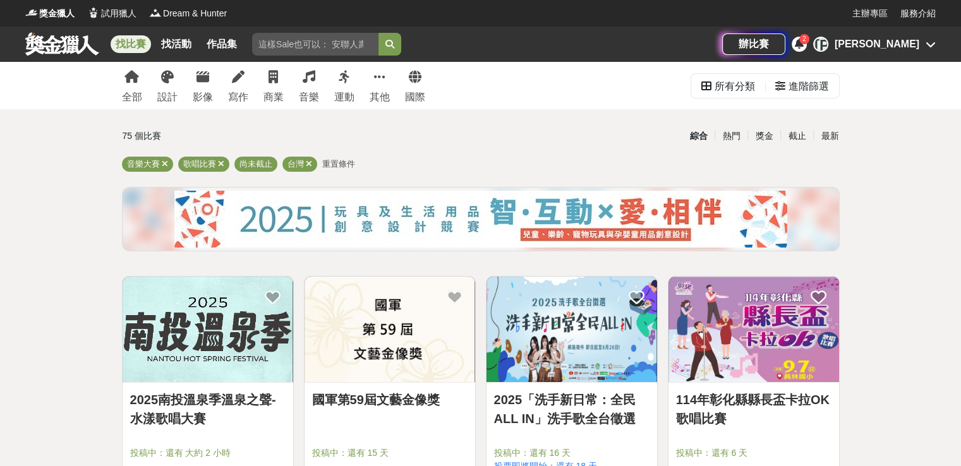
click at [907, 49] on div "[PERSON_NAME]" at bounding box center [876, 44] width 85 height 15
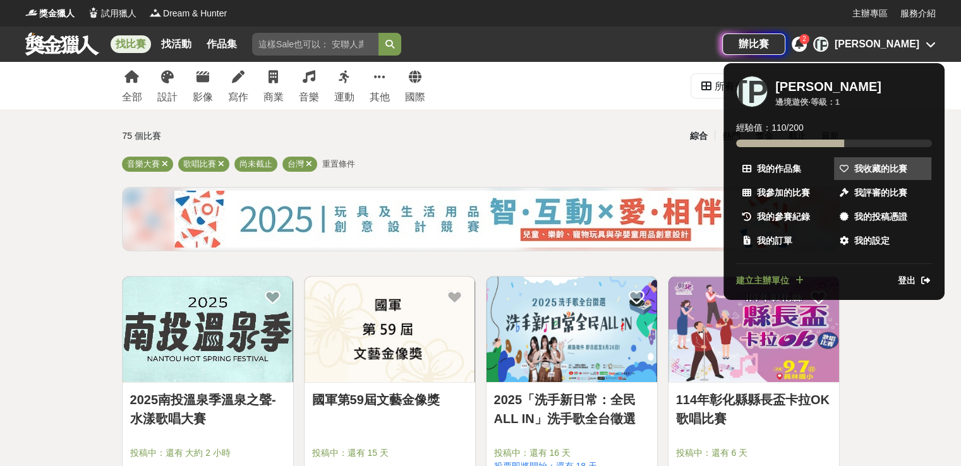
click at [884, 165] on span "我收藏的比賽" at bounding box center [880, 168] width 53 height 13
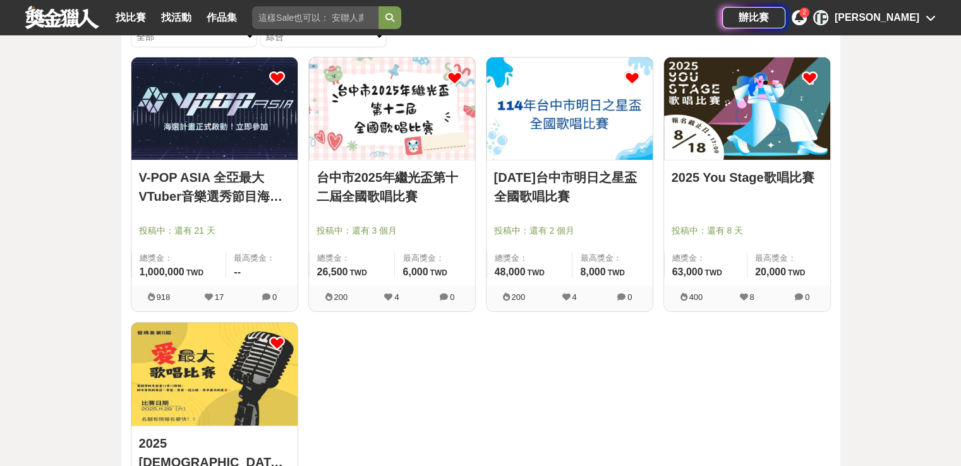
scroll to position [126, 0]
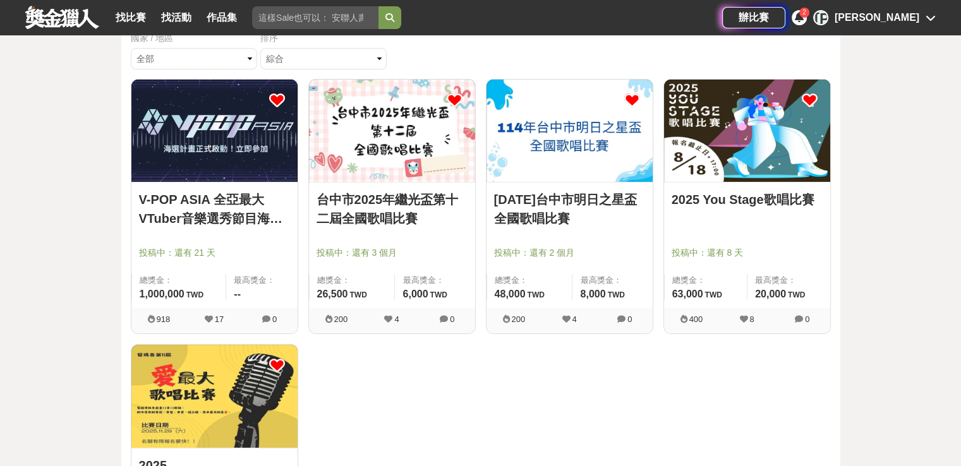
click at [377, 146] on img at bounding box center [392, 131] width 166 height 102
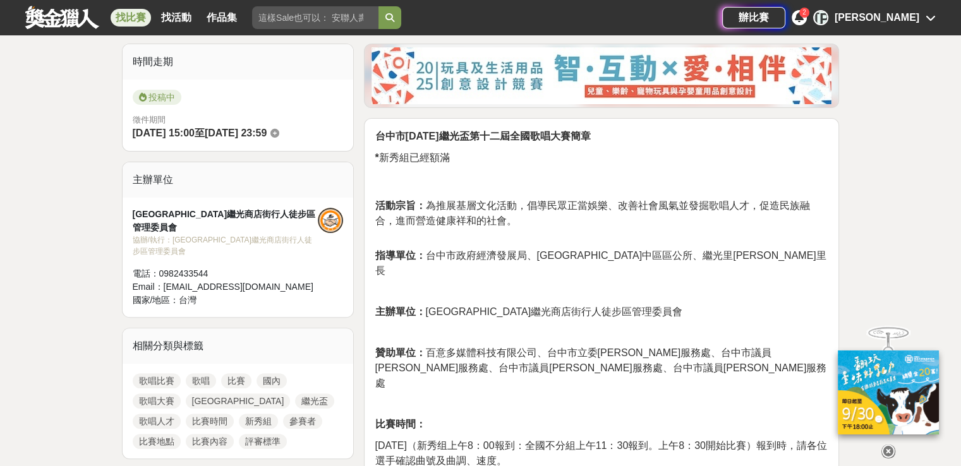
scroll to position [253, 0]
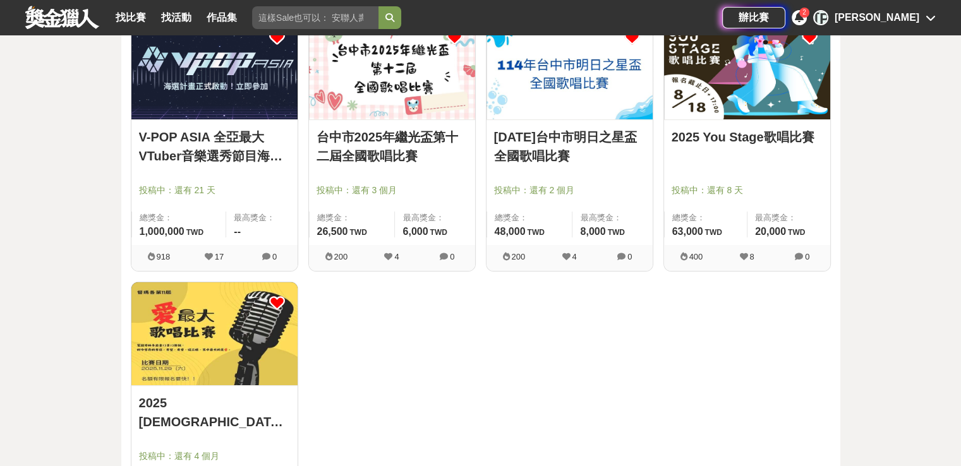
scroll to position [63, 0]
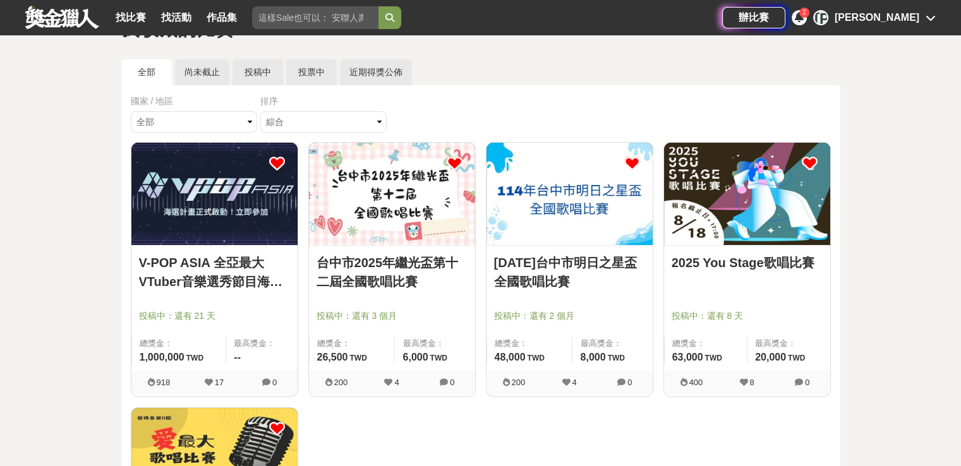
click at [552, 265] on link "114年台中市明日之星盃全國歌唱比賽" at bounding box center [569, 272] width 151 height 38
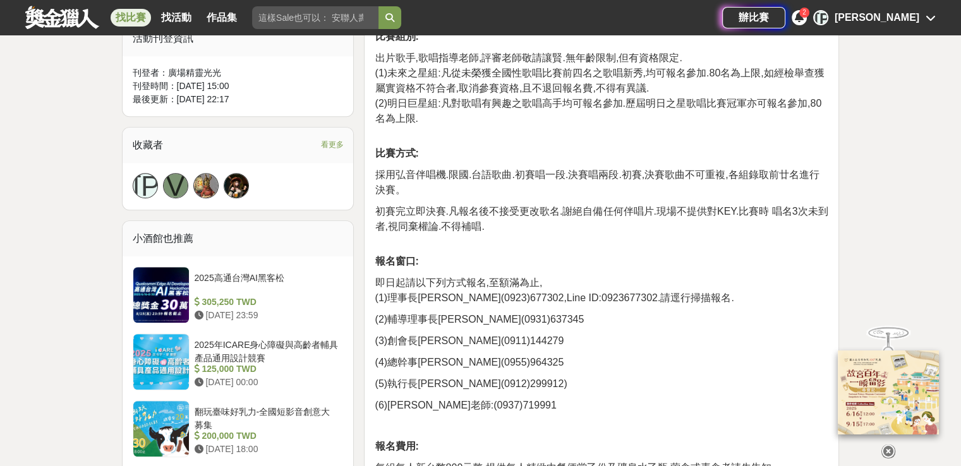
scroll to position [632, 0]
